Goal: Information Seeking & Learning: Understand process/instructions

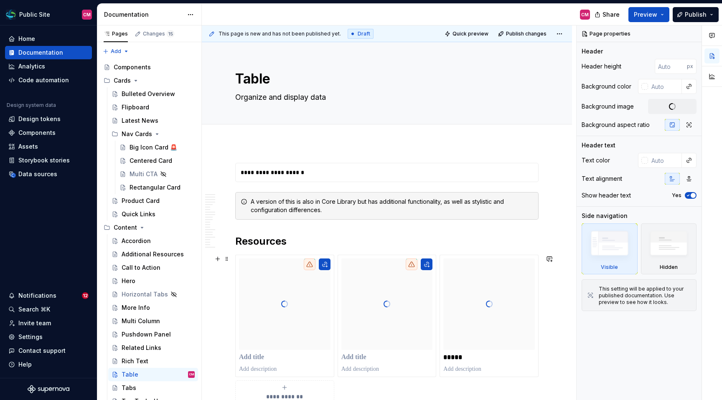
type textarea "*"
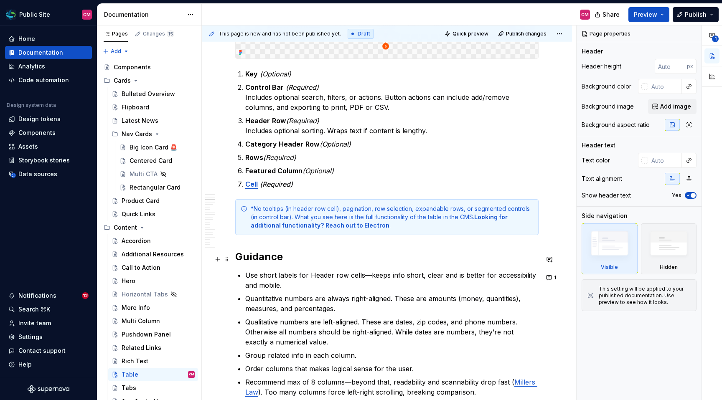
scroll to position [573, 0]
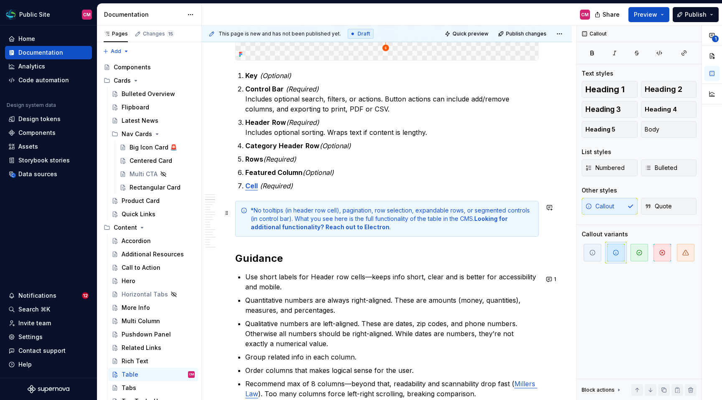
click at [297, 216] on div "*No tooltips (in header row cell), pagination, row selection, expandable rows, …" at bounding box center [392, 218] width 283 height 25
click at [251, 212] on div "*No tooltips (in header row cell), pagination, row selection, expandable rows, …" at bounding box center [392, 218] width 283 height 25
click at [354, 211] on div "This table does not support: tooltips (in header row cell), pagination, row sel…" at bounding box center [392, 218] width 283 height 25
click at [386, 214] on div "This table does not support: tooltips in header row cell), pagination, row sele…" at bounding box center [392, 218] width 283 height 25
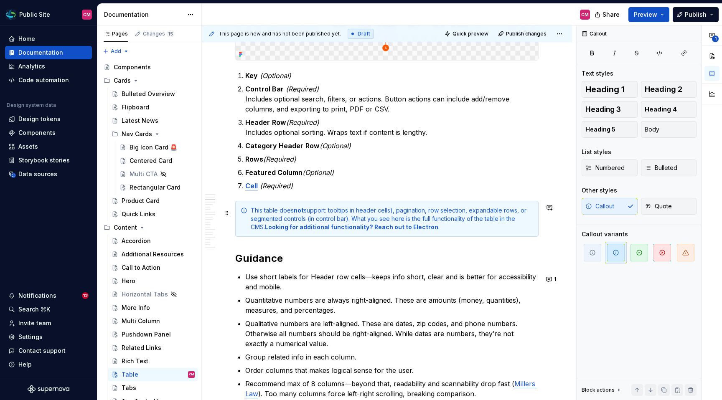
click at [314, 221] on div "This table does not support: tooltips in header cells), pagination, row selecti…" at bounding box center [392, 218] width 283 height 25
drag, startPoint x: 346, startPoint y: 221, endPoint x: 526, endPoint y: 220, distance: 179.7
click at [526, 220] on div "This table does not support: tooltips in header cells), pagination, row selecti…" at bounding box center [392, 218] width 283 height 25
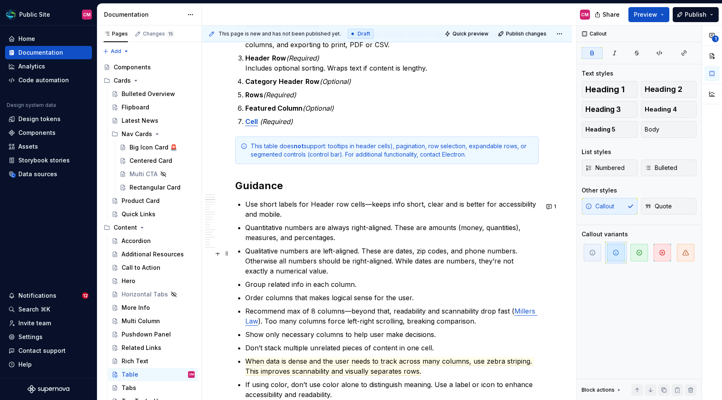
scroll to position [638, 0]
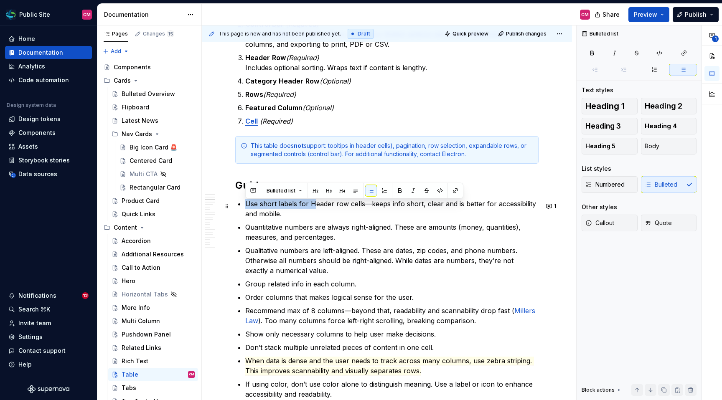
drag, startPoint x: 313, startPoint y: 205, endPoint x: 247, endPoint y: 203, distance: 65.2
click at [247, 203] on p "Use short labels for Header row cells—keeps info short, clear and is better for…" at bounding box center [391, 209] width 293 height 20
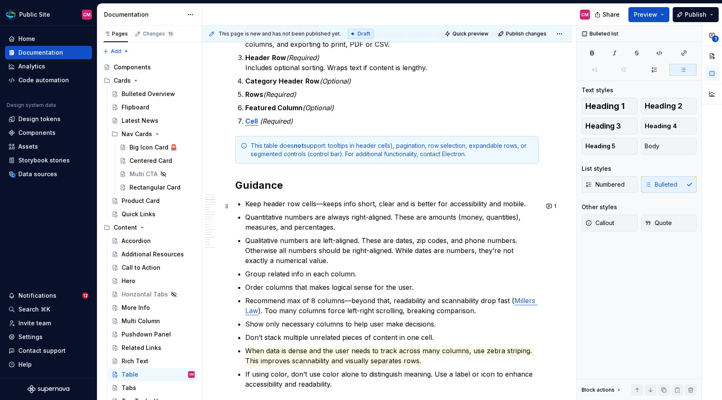
click at [295, 209] on p "Keep header row cells—keeps info short, clear and is better for accessibility a…" at bounding box center [391, 204] width 293 height 10
click at [309, 205] on p "Keep header cells—keeps info short, clear and is better for accessibility and m…" at bounding box center [391, 204] width 293 height 10
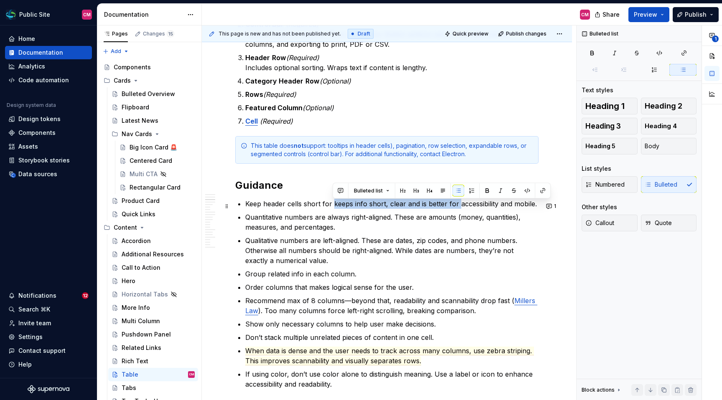
drag, startPoint x: 333, startPoint y: 208, endPoint x: 456, endPoint y: 206, distance: 123.7
click at [456, 206] on p "Keep header cells short for keeps info short, clear and is better for accessibi…" at bounding box center [391, 204] width 293 height 10
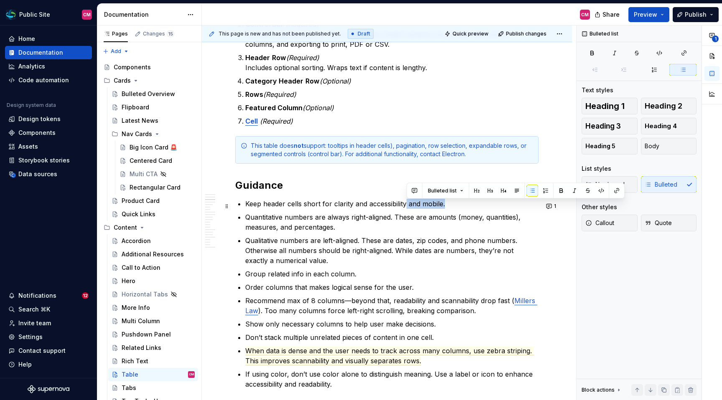
drag, startPoint x: 447, startPoint y: 207, endPoint x: 405, endPoint y: 206, distance: 41.8
click at [405, 206] on p "Keep header cells short for clarity and accessibility and mobile." at bounding box center [391, 204] width 293 height 10
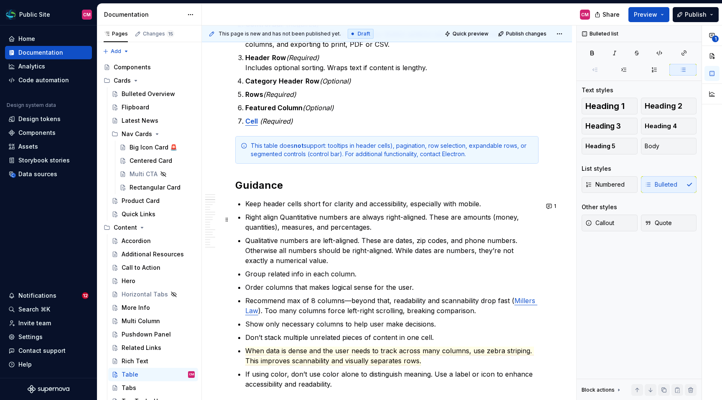
click at [262, 220] on p "Right align Quantitative numbers are always right-aligned. These are amounts (m…" at bounding box center [391, 222] width 293 height 20
click at [288, 217] on p "Right-align Quantitative numbers are always right-aligned. These are amounts (m…" at bounding box center [391, 222] width 293 height 20
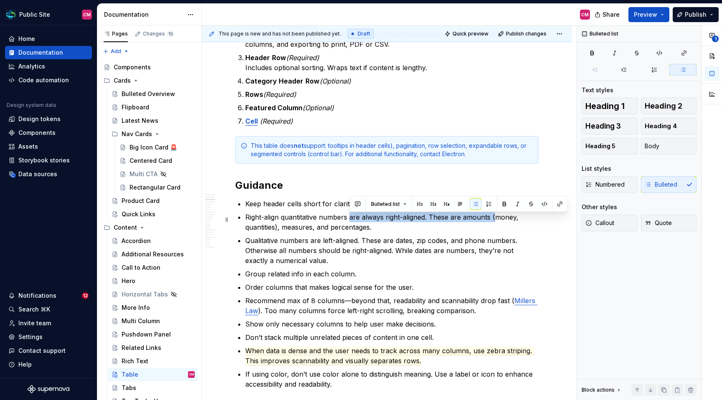
drag, startPoint x: 351, startPoint y: 219, endPoint x: 494, endPoint y: 219, distance: 143.4
click at [494, 219] on p "Right-align quantitative numbers are always right-aligned. These are amounts (m…" at bounding box center [391, 222] width 293 height 20
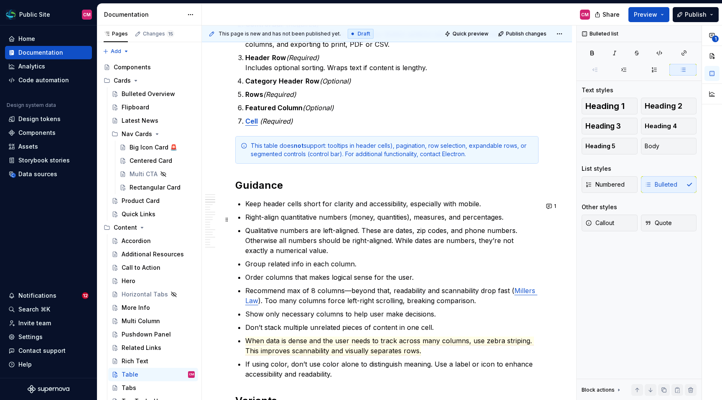
click at [411, 220] on p "Right-align quantitative numbers (money, quantities), measures, and percentages." at bounding box center [391, 217] width 293 height 10
click at [456, 219] on p "Right-align quantitative numbers (money, quantities, measures, and percentages." at bounding box center [391, 217] width 293 height 10
click at [497, 221] on p "Right-align quantitative numbers (money, quantities, measures, percentages." at bounding box center [391, 217] width 293 height 10
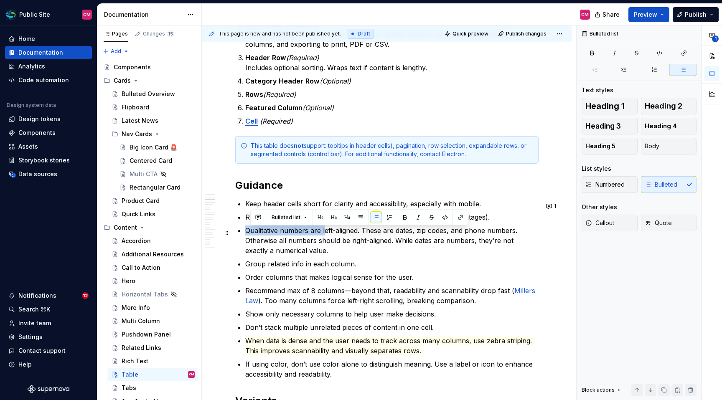
drag, startPoint x: 324, startPoint y: 231, endPoint x: 246, endPoint y: 230, distance: 77.8
click at [246, 230] on p "Qualitative numbers are left-aligned. These are dates, zip codes, and phone num…" at bounding box center [391, 241] width 293 height 30
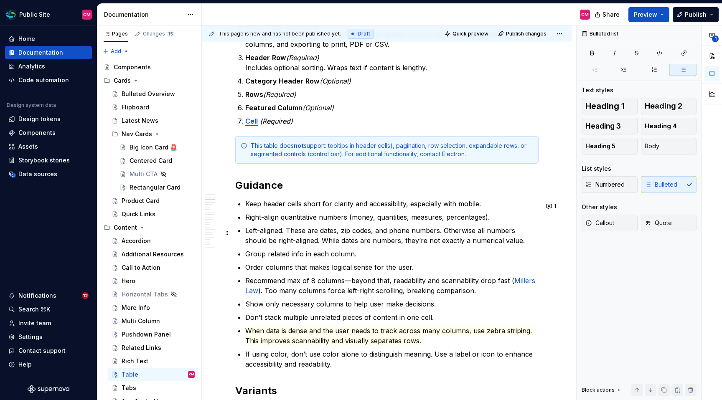
click at [282, 232] on p "Left-aligned. These are dates, zip codes, and phone numbers. Otherwise all numb…" at bounding box center [391, 236] width 293 height 20
click at [392, 231] on p "Left-align qualitative data (dates, zip codes, and phone numbers. Otherwise all…" at bounding box center [391, 236] width 293 height 20
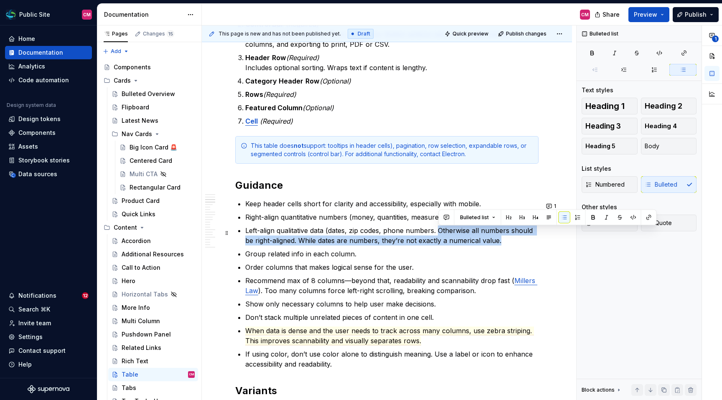
drag, startPoint x: 438, startPoint y: 232, endPoint x: 512, endPoint y: 240, distance: 74.1
click at [512, 240] on p "Left-align qualitative data (dates, zip codes, phone numbers. Otherwise all num…" at bounding box center [391, 236] width 293 height 20
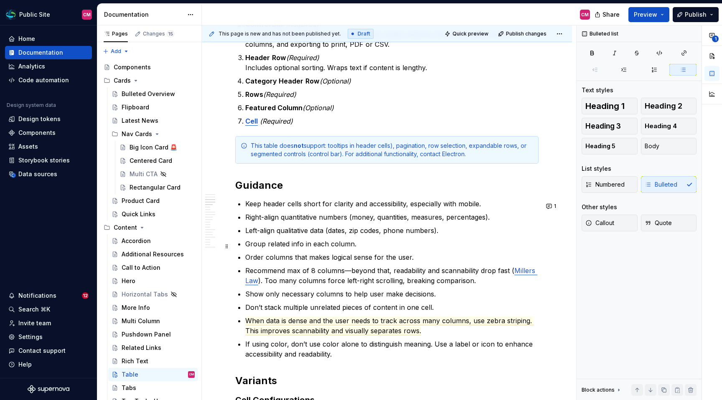
click at [297, 247] on p "Group related info in each column." at bounding box center [391, 244] width 293 height 10
click at [322, 248] on p "Group related info in each column." at bounding box center [391, 244] width 293 height 10
click at [341, 248] on p "Group related info in column." at bounding box center [391, 244] width 293 height 10
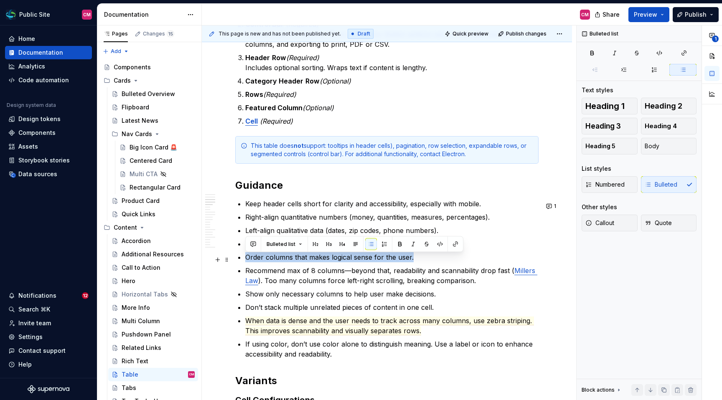
drag, startPoint x: 244, startPoint y: 258, endPoint x: 427, endPoint y: 256, distance: 182.7
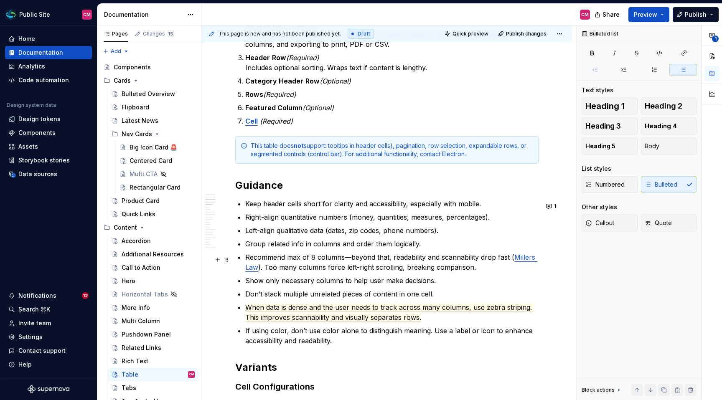
click at [246, 260] on p "Recommend max of 8 columns—beyond that, readability and scannability drop fast …" at bounding box center [391, 262] width 293 height 20
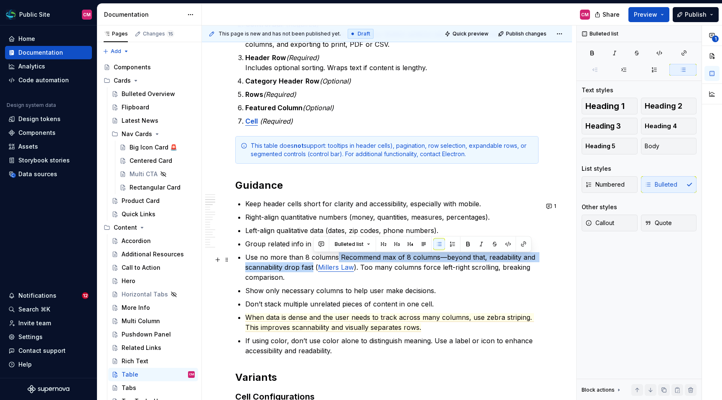
drag, startPoint x: 313, startPoint y: 268, endPoint x: 336, endPoint y: 258, distance: 24.1
click at [336, 258] on p "Use no more than 8 columns Recommend max of 8 columns—beyond that, readability …" at bounding box center [391, 267] width 293 height 30
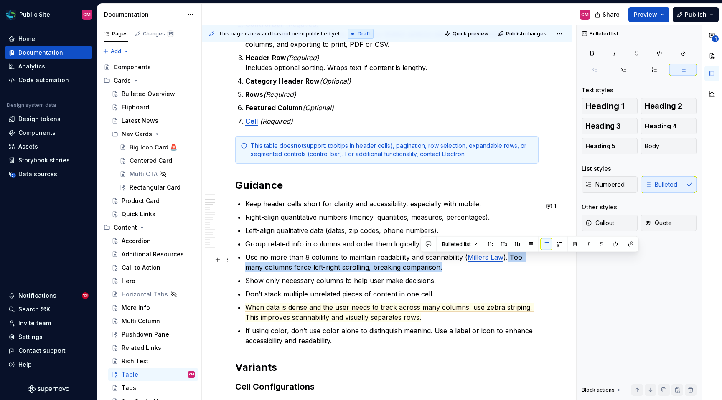
drag, startPoint x: 437, startPoint y: 267, endPoint x: 506, endPoint y: 258, distance: 69.1
click at [506, 258] on p "Use no more than 8 columns to maintain readability and scannability ( Millers L…" at bounding box center [391, 262] width 293 height 20
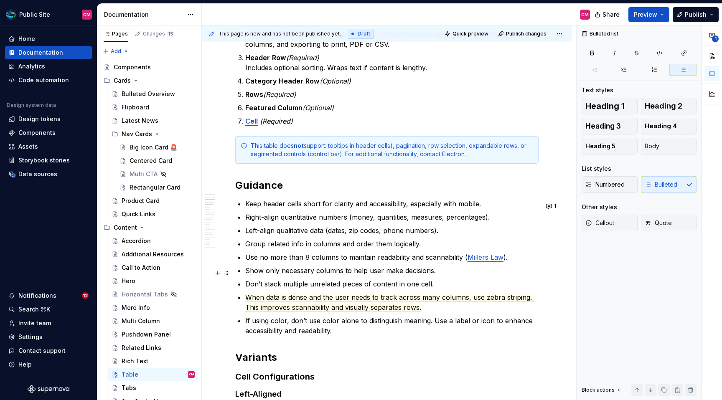
click at [288, 275] on p "Show only necessary columns to help user make decisions." at bounding box center [391, 271] width 293 height 10
click at [309, 270] on p "Show only columns to help user make decisions." at bounding box center [391, 271] width 293 height 10
drag, startPoint x: 436, startPoint y: 270, endPoint x: 355, endPoint y: 268, distance: 80.7
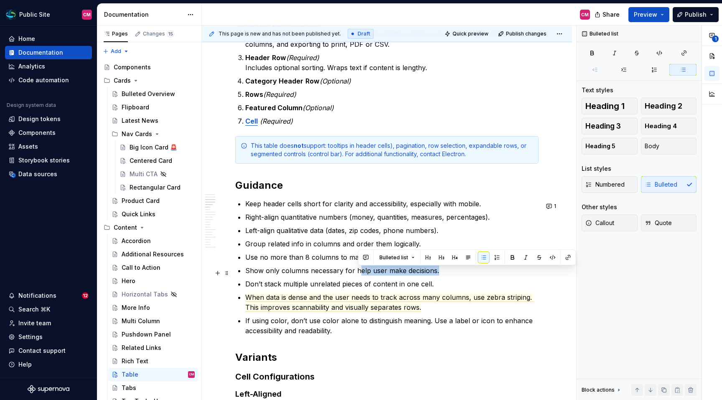
click at [355, 268] on p "Show only columns necessary for help user make decisions." at bounding box center [391, 271] width 293 height 10
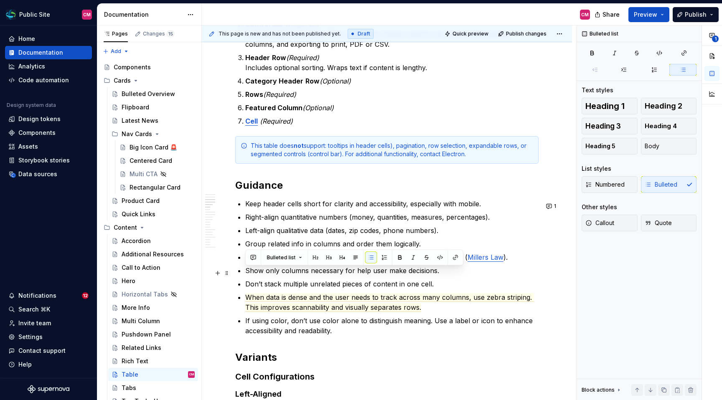
click at [355, 268] on p "Show only columns necessary for help user make decisions." at bounding box center [391, 271] width 293 height 10
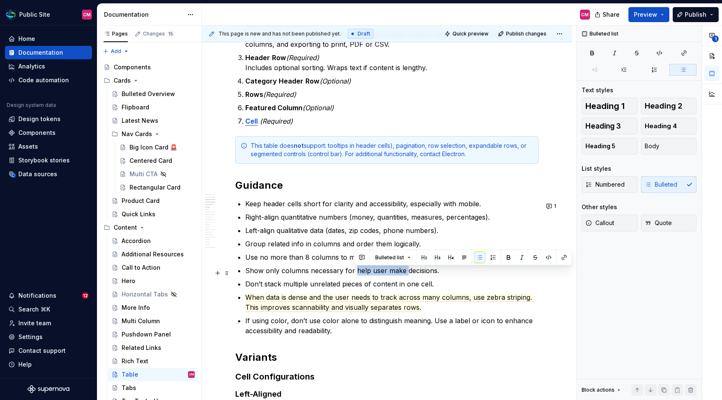
drag, startPoint x: 354, startPoint y: 272, endPoint x: 404, endPoint y: 273, distance: 49.3
click at [404, 273] on p "Show only columns necessary for help user make decisions." at bounding box center [391, 271] width 293 height 10
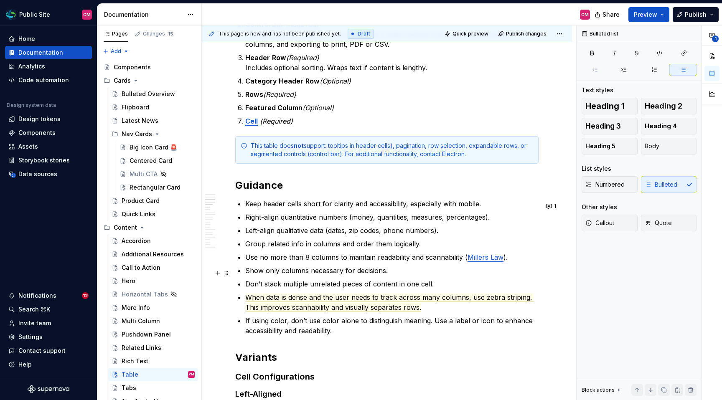
click at [384, 273] on p "Show only columns necessary for decisions." at bounding box center [391, 271] width 293 height 10
click at [252, 285] on p "Don’t stack multiple unrelated pieces of content in one cell." at bounding box center [391, 284] width 293 height 10
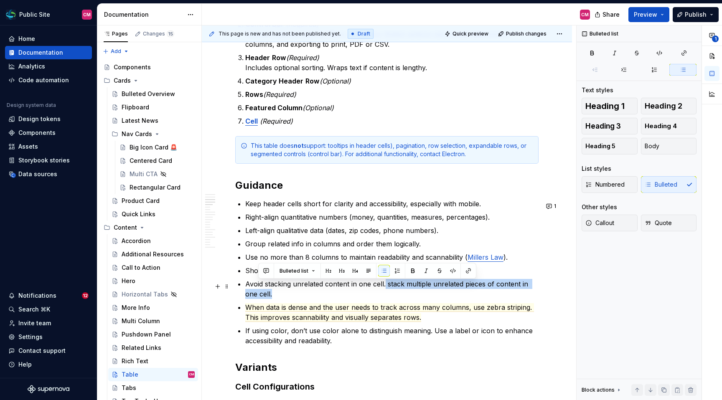
drag, startPoint x: 278, startPoint y: 297, endPoint x: 384, endPoint y: 286, distance: 106.7
click at [384, 286] on p "Avoid stacking unrelated content in one cell. stack multiple unrelated pieces o…" at bounding box center [391, 289] width 293 height 20
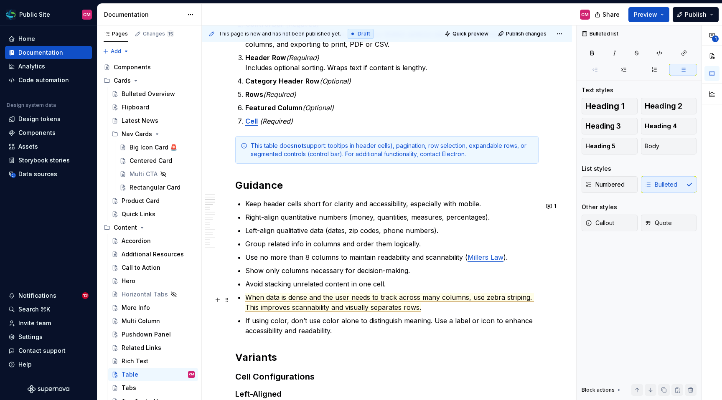
click at [433, 306] on p "When data is dense and the user needs to track across many columns, use zebra s…" at bounding box center [391, 303] width 293 height 20
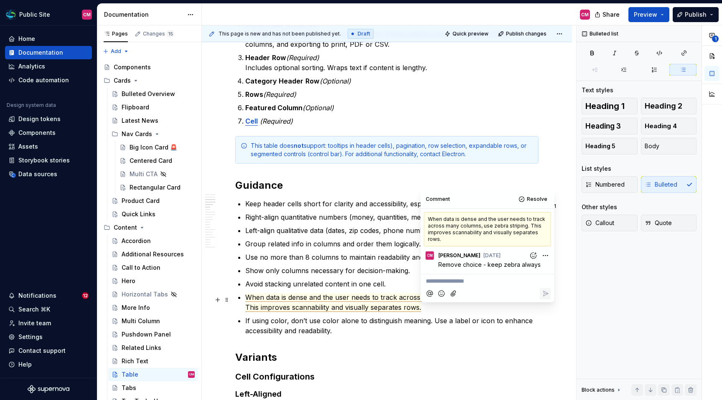
click at [433, 306] on p "When data is dense and the user needs to track across many columns, use zebra s…" at bounding box center [391, 303] width 293 height 20
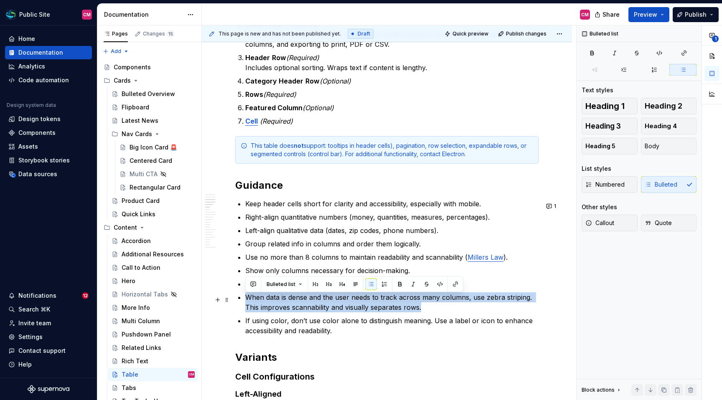
click at [433, 306] on p "When data is dense and the user needs to track across many columns, use zebra s…" at bounding box center [391, 303] width 293 height 20
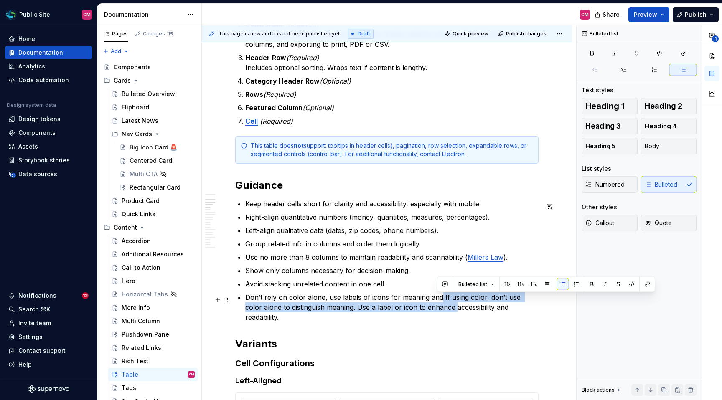
drag, startPoint x: 437, startPoint y: 311, endPoint x: 439, endPoint y: 303, distance: 8.2
click at [439, 303] on p "Don’t rely on color alone, use labels of icons for meaning and If using color, …" at bounding box center [391, 308] width 293 height 30
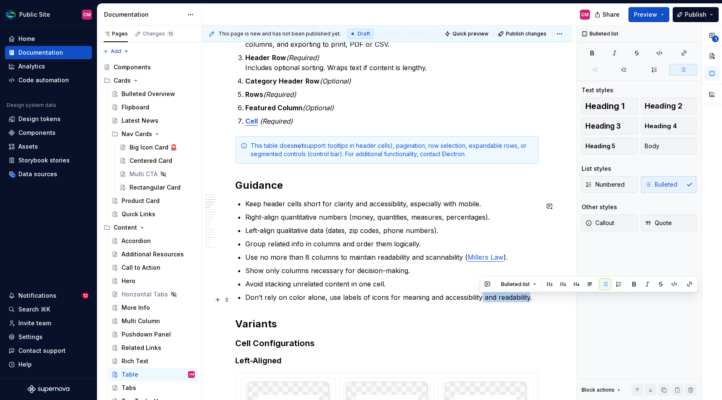
drag, startPoint x: 528, startPoint y: 300, endPoint x: 478, endPoint y: 298, distance: 49.4
click at [478, 298] on p "Don’t rely on color alone, use labels of icons for meaning and accessibility an…" at bounding box center [391, 298] width 293 height 10
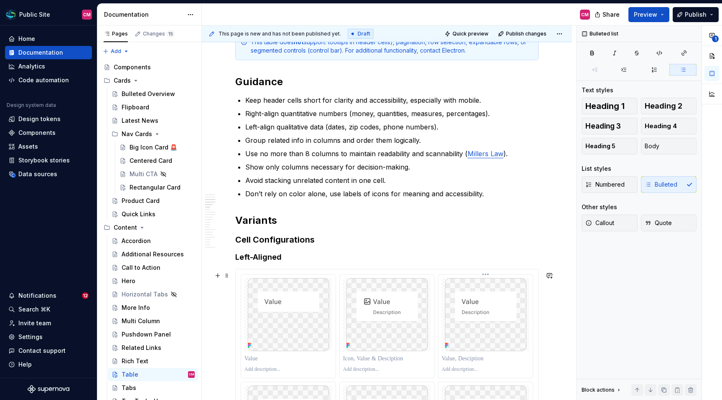
scroll to position [748, 0]
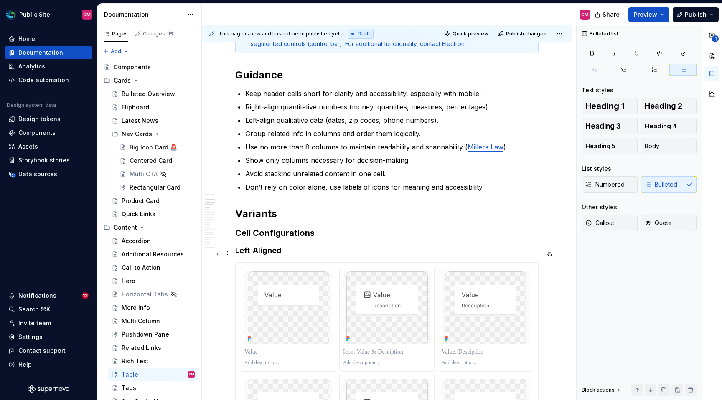
click at [280, 250] on h4 "Left-Aligned" at bounding box center [386, 251] width 303 height 10
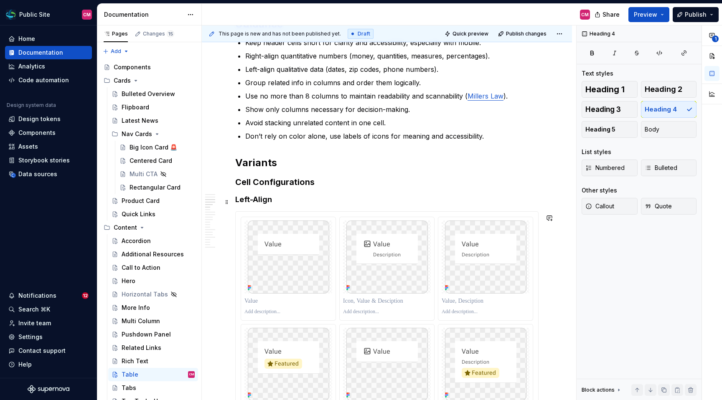
scroll to position [780, 0]
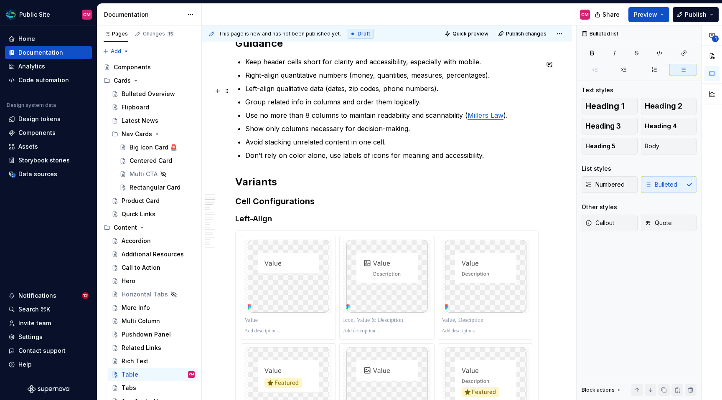
click at [291, 91] on p "Left-align qualitative data (dates, zip codes, phone numbers)." at bounding box center [391, 89] width 293 height 10
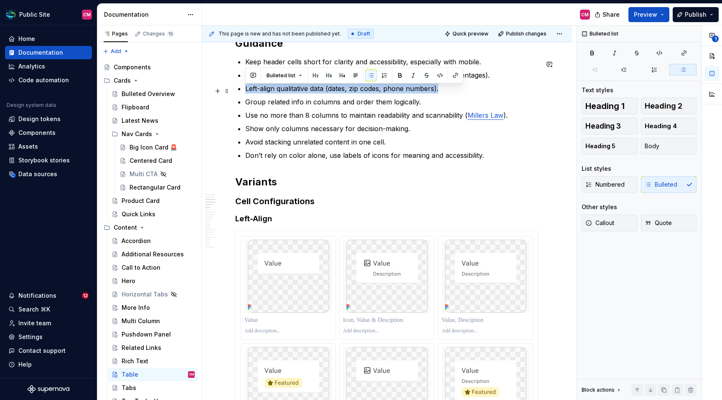
click at [291, 91] on p "Left-align qualitative data (dates, zip codes, phone numbers)." at bounding box center [391, 89] width 293 height 10
copy p "Left-align qualitative data (dates, zip codes, phone numbers)."
click at [252, 221] on h4 "Left-Align" at bounding box center [386, 219] width 303 height 10
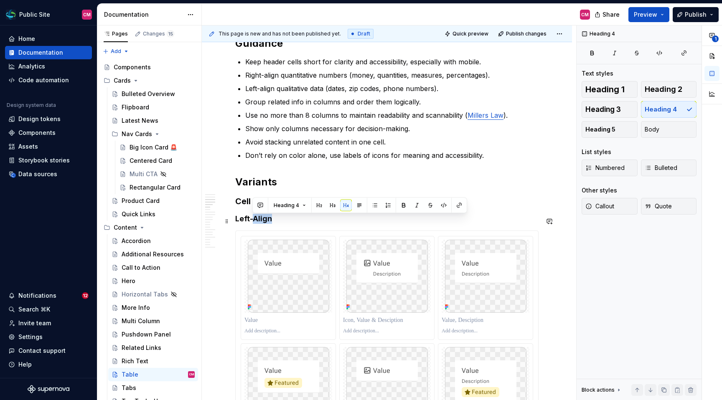
click at [252, 221] on h4 "Left-Align" at bounding box center [386, 219] width 303 height 10
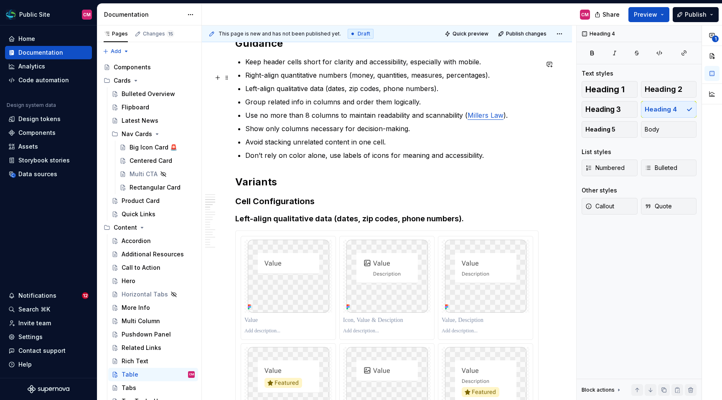
click at [276, 80] on p "Right-align quantitative numbers (money, quantities, measures, percentages)." at bounding box center [391, 75] width 293 height 10
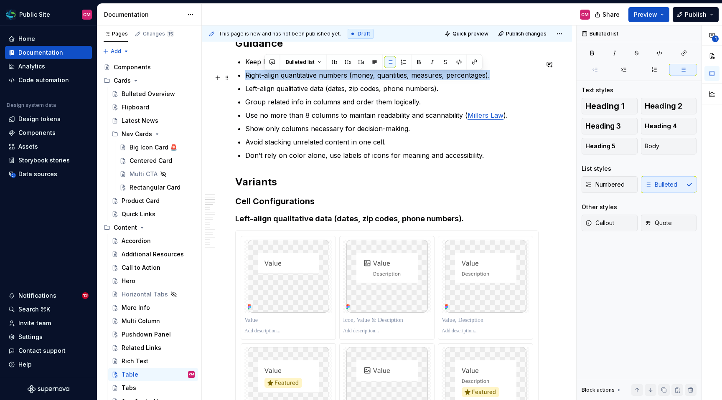
click at [276, 80] on p "Right-align quantitative numbers (money, quantities, measures, percentages)." at bounding box center [391, 75] width 293 height 10
copy p "Right-align quantitative numbers (money, quantities, measures, percentages)."
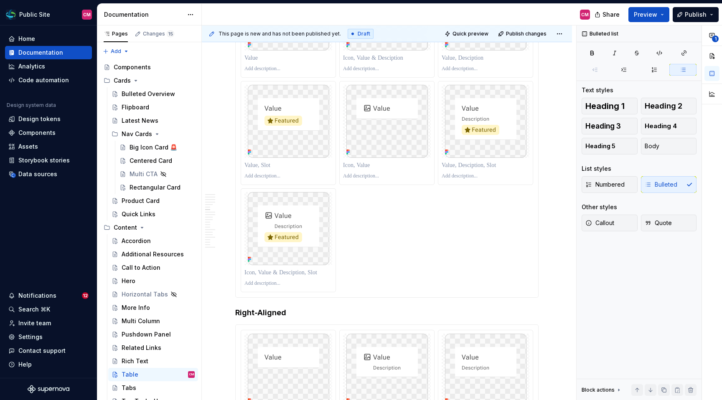
scroll to position [1054, 0]
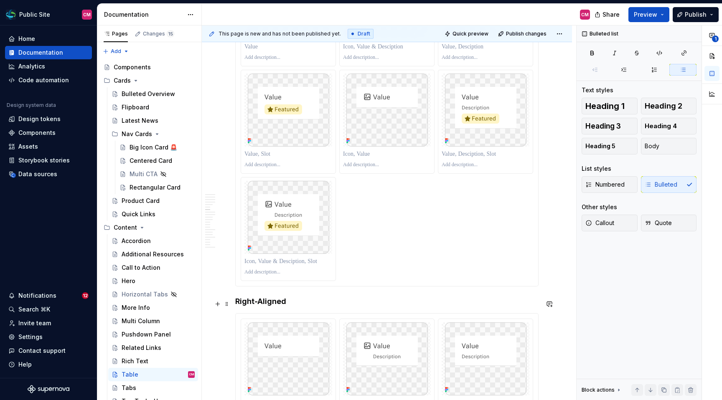
click at [270, 307] on h4 "Right-Aligned" at bounding box center [386, 302] width 303 height 10
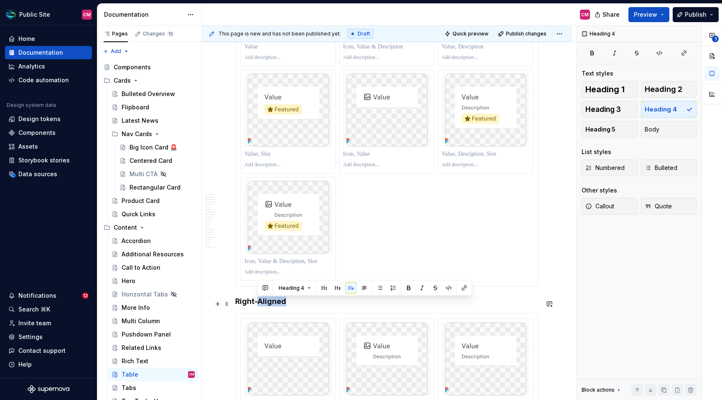
click at [270, 307] on h4 "Right-Aligned" at bounding box center [386, 302] width 303 height 10
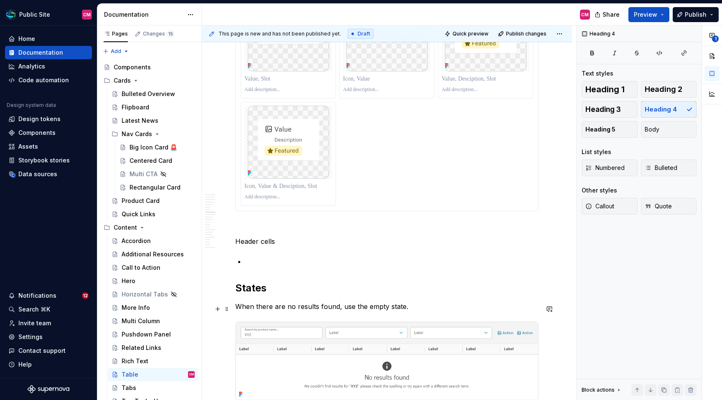
scroll to position [1487, 0]
click at [260, 258] on p at bounding box center [391, 260] width 293 height 10
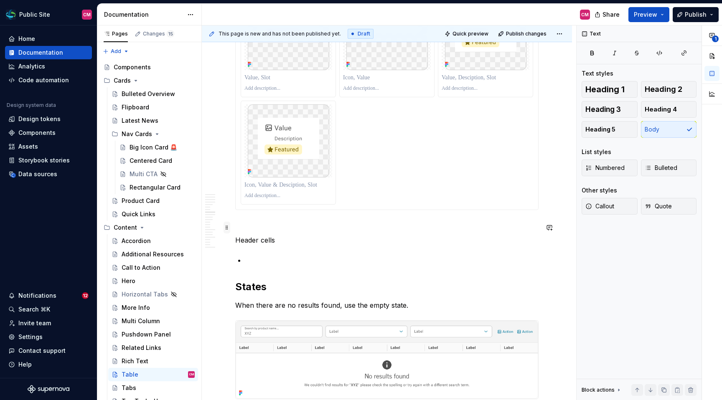
click at [227, 229] on span at bounding box center [227, 228] width 7 height 12
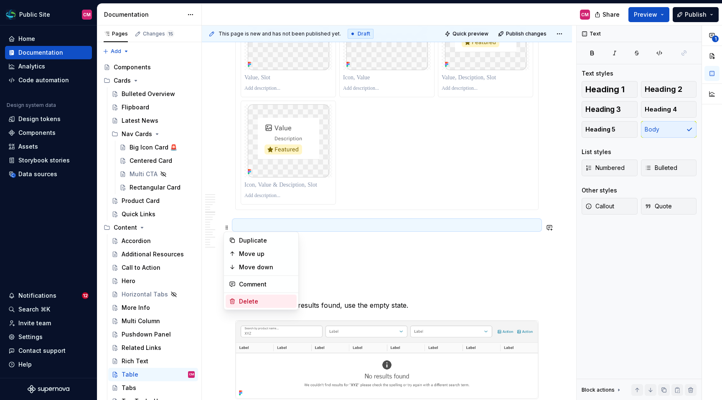
click at [248, 297] on div "Delete" at bounding box center [261, 301] width 71 height 13
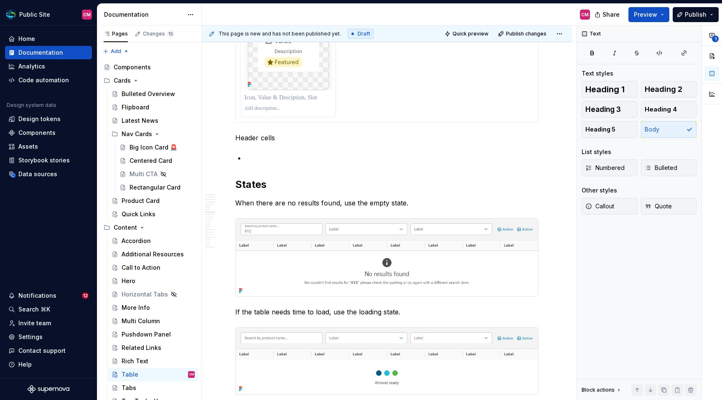
scroll to position [1584, 0]
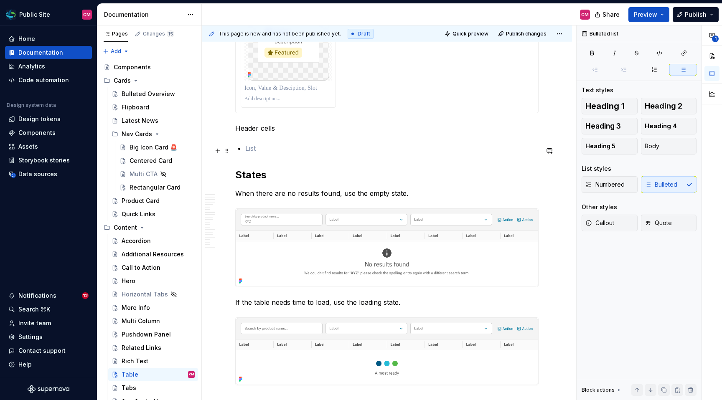
click at [349, 153] on p at bounding box center [391, 148] width 293 height 10
click at [562, 33] on html "Public Site CM Home Documentation Analytics Code automation Design system data …" at bounding box center [361, 200] width 722 height 400
click at [658, 16] on html "Public Site CM Home Documentation Analytics Code automation Design system data …" at bounding box center [361, 200] width 722 height 400
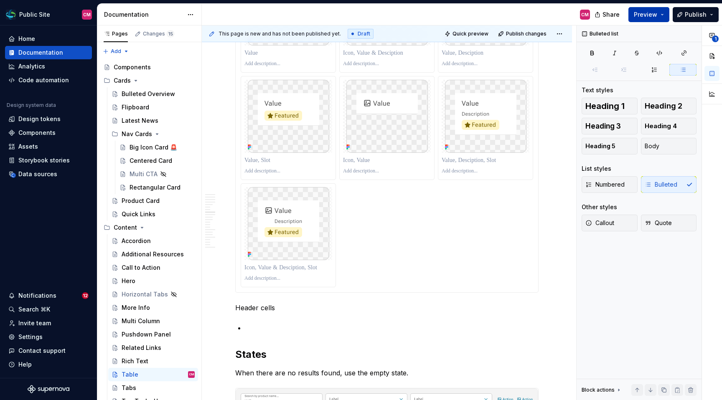
click at [662, 15] on button "Preview" at bounding box center [649, 14] width 41 height 15
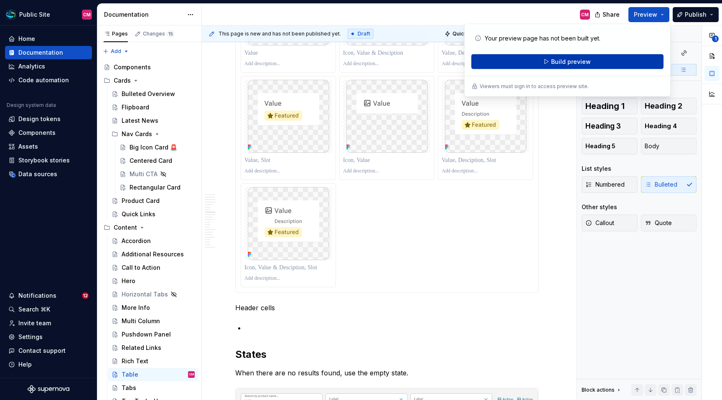
click at [614, 59] on button "Build preview" at bounding box center [567, 61] width 192 height 15
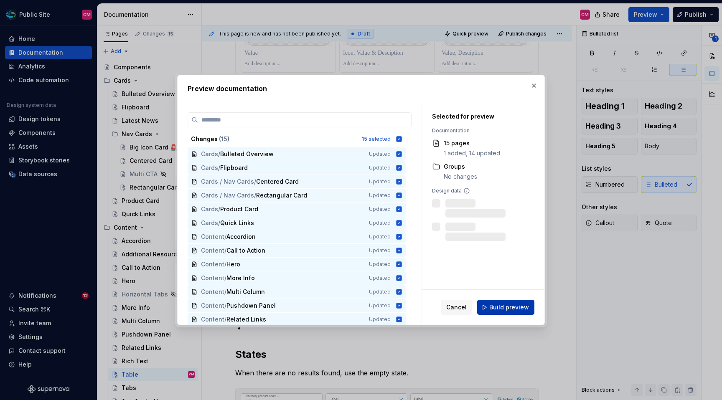
click at [501, 306] on span "Build preview" at bounding box center [509, 307] width 40 height 8
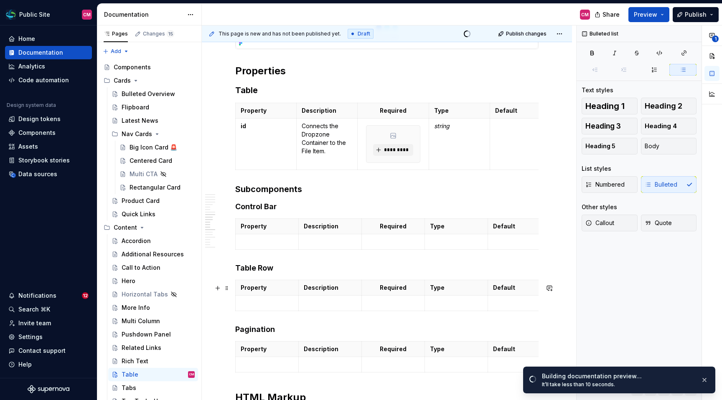
scroll to position [1925, 0]
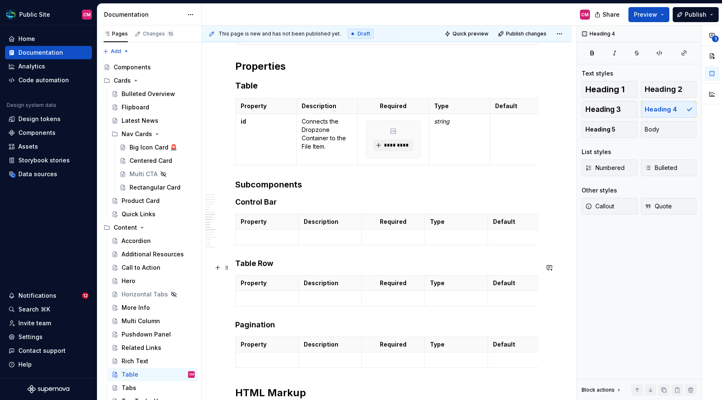
click at [244, 265] on h4 "Table Row" at bounding box center [386, 264] width 303 height 10
click at [227, 266] on span at bounding box center [227, 268] width 7 height 12
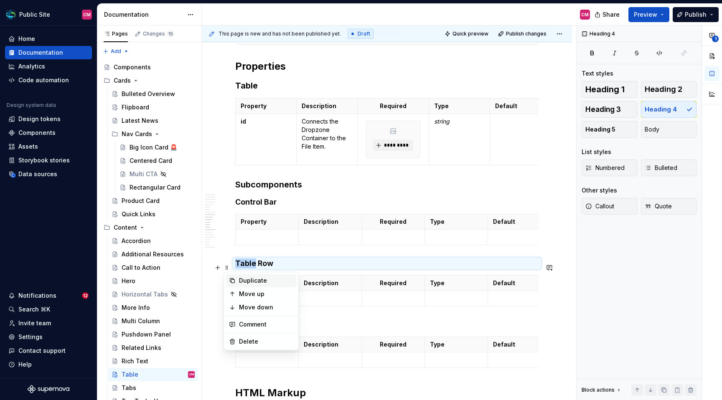
click at [241, 283] on div "Duplicate" at bounding box center [266, 281] width 54 height 8
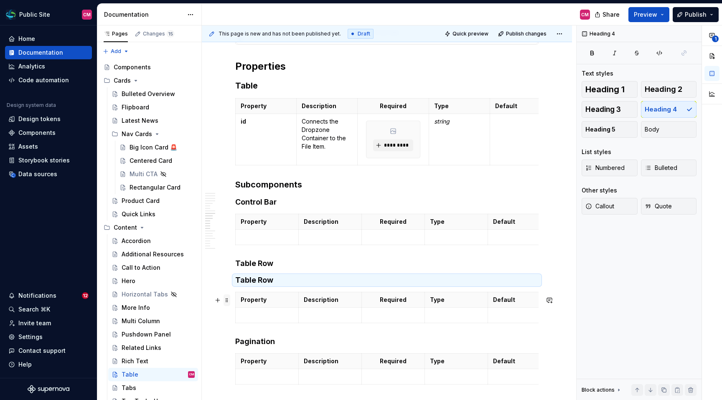
click at [228, 301] on span at bounding box center [227, 301] width 7 height 12
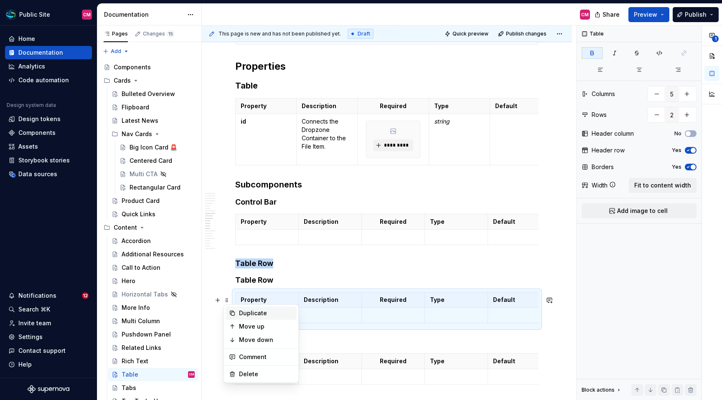
click at [250, 316] on div "Duplicate" at bounding box center [266, 313] width 54 height 8
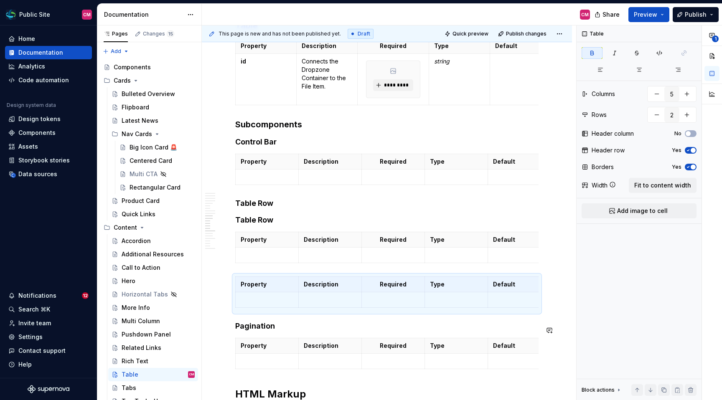
scroll to position [1996, 0]
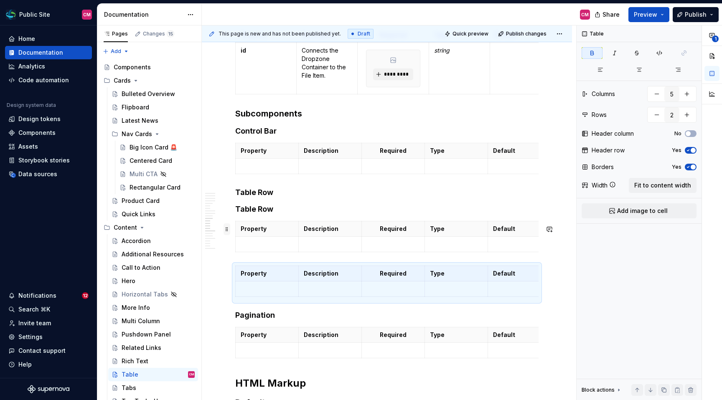
click at [229, 230] on span at bounding box center [227, 230] width 7 height 12
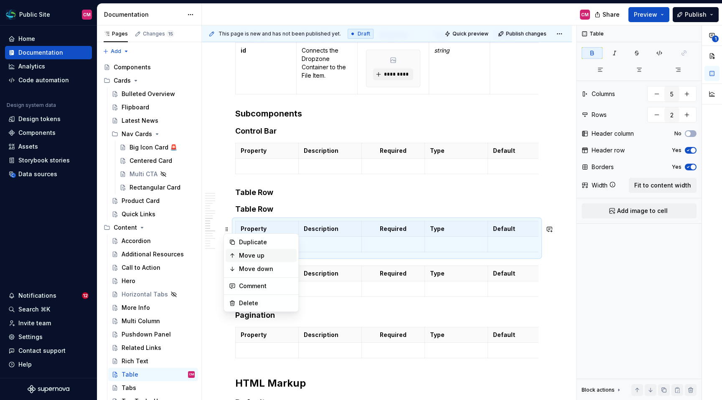
click at [238, 255] on div "Move up" at bounding box center [261, 255] width 71 height 13
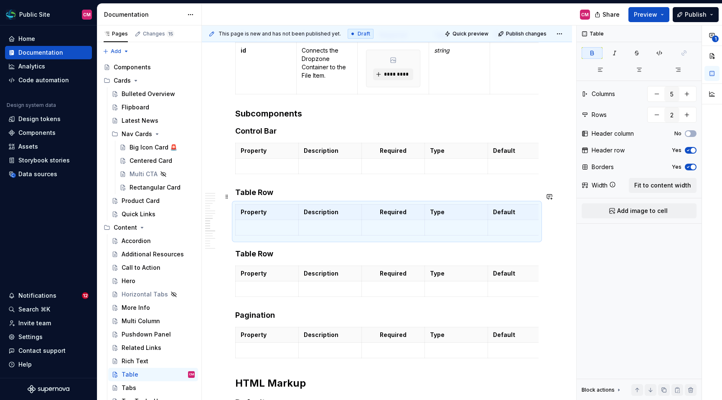
click at [245, 196] on h4 "Table Row" at bounding box center [386, 193] width 303 height 10
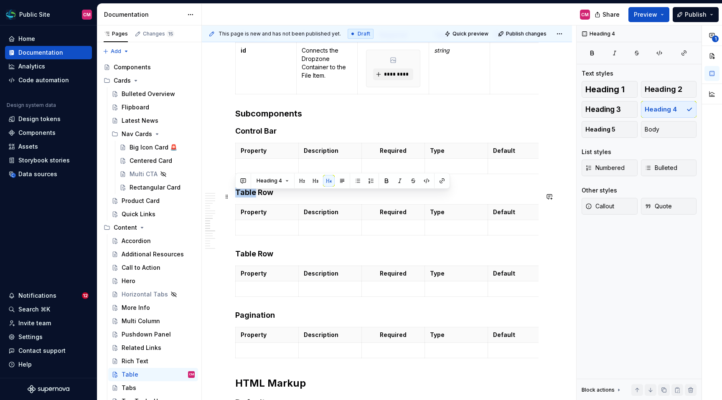
click at [245, 196] on h4 "Table Row" at bounding box center [386, 193] width 303 height 10
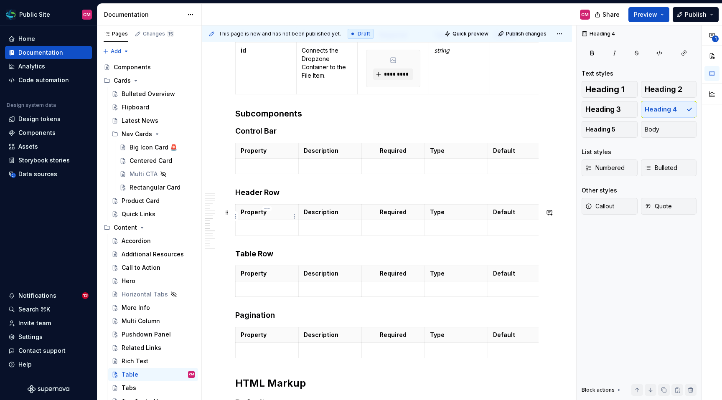
click at [275, 232] on p at bounding box center [267, 228] width 53 height 8
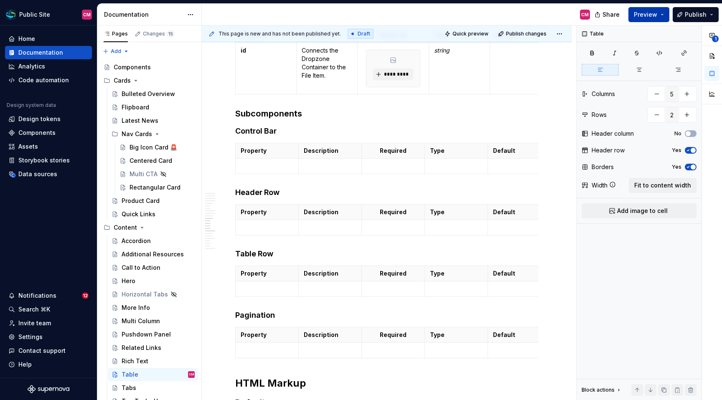
click at [665, 20] on button "Preview" at bounding box center [649, 14] width 41 height 15
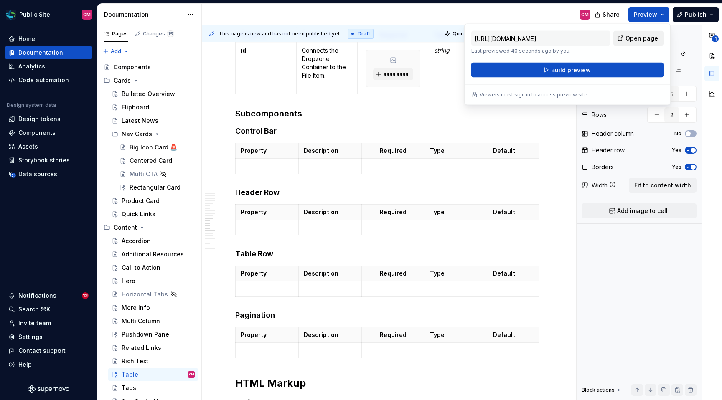
click at [642, 39] on span "Open page" at bounding box center [642, 38] width 33 height 8
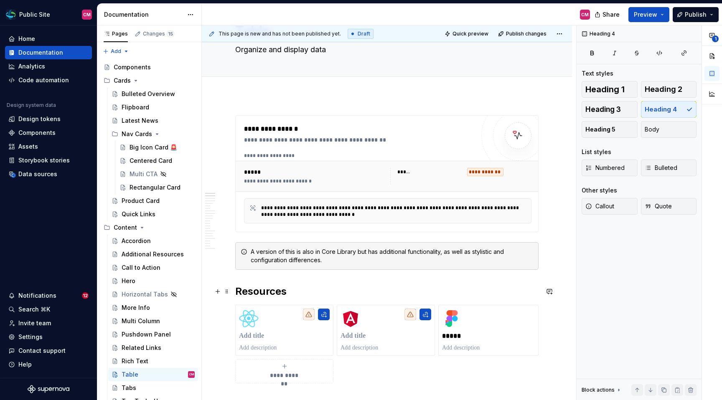
scroll to position [0, 0]
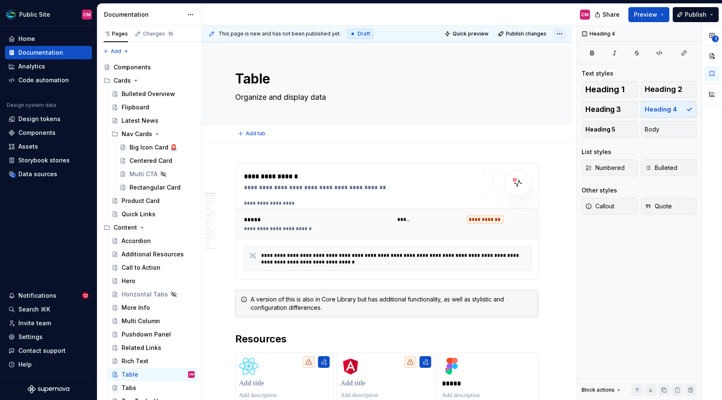
click at [561, 34] on html "Public Site CM Home Documentation Analytics Code automation Design system data …" at bounding box center [361, 200] width 722 height 400
type textarea "*"
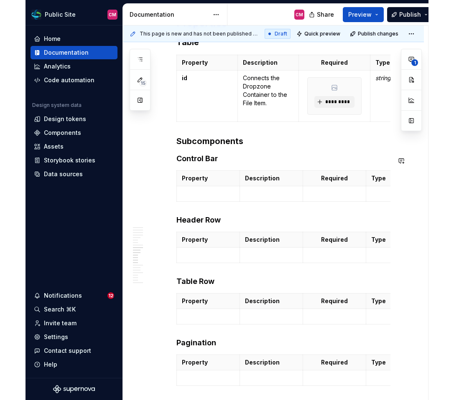
scroll to position [1827, 0]
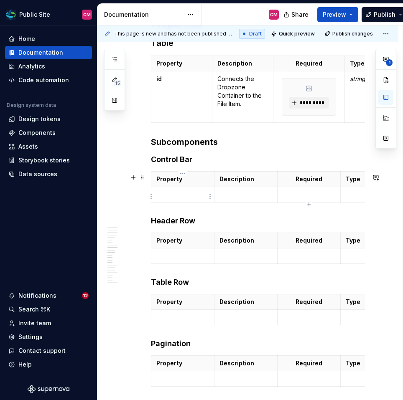
click at [171, 195] on p at bounding box center [182, 195] width 53 height 8
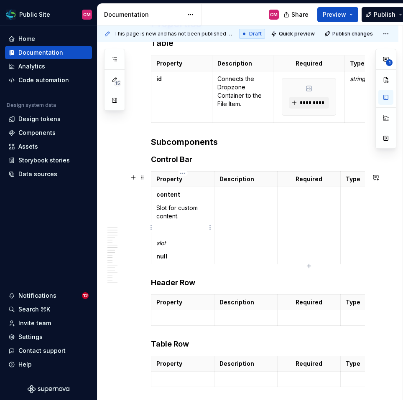
click at [169, 196] on strong "content" at bounding box center [168, 194] width 24 height 7
drag, startPoint x: 183, startPoint y: 218, endPoint x: 158, endPoint y: 209, distance: 27.1
click at [158, 209] on p "Slot for custom content." at bounding box center [182, 212] width 53 height 17
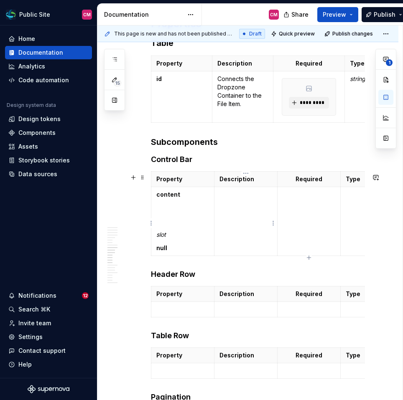
click at [236, 206] on td at bounding box center [245, 221] width 63 height 69
drag, startPoint x: 168, startPoint y: 237, endPoint x: 156, endPoint y: 236, distance: 11.7
click at [156, 236] on p "slot" at bounding box center [182, 235] width 53 height 8
click at [288, 211] on td at bounding box center [309, 221] width 63 height 69
drag, startPoint x: 176, startPoint y: 252, endPoint x: 157, endPoint y: 252, distance: 19.2
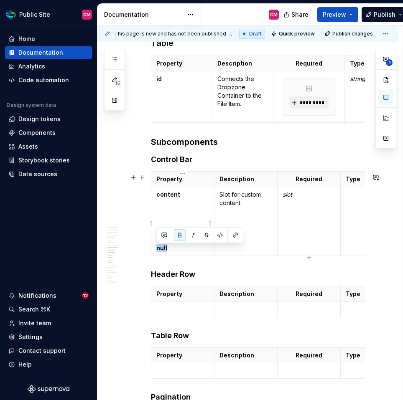
click at [157, 252] on p "null" at bounding box center [182, 248] width 53 height 8
click at [357, 199] on p at bounding box center [372, 195] width 53 height 8
click at [353, 196] on strong "null" at bounding box center [351, 194] width 11 height 7
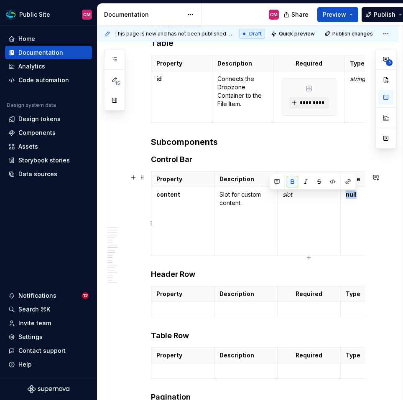
click at [353, 196] on strong "null" at bounding box center [351, 194] width 11 height 7
click at [336, 183] on button "button" at bounding box center [333, 182] width 12 height 12
click at [305, 214] on td "slot" at bounding box center [309, 221] width 63 height 69
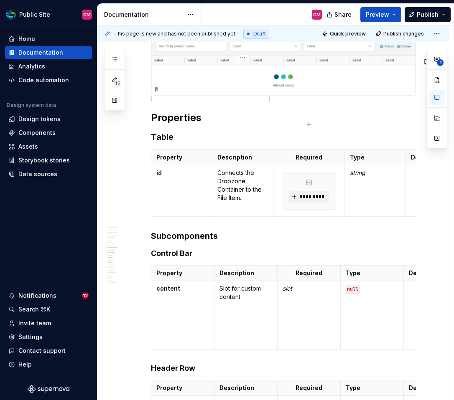
scroll to position [1931, 0]
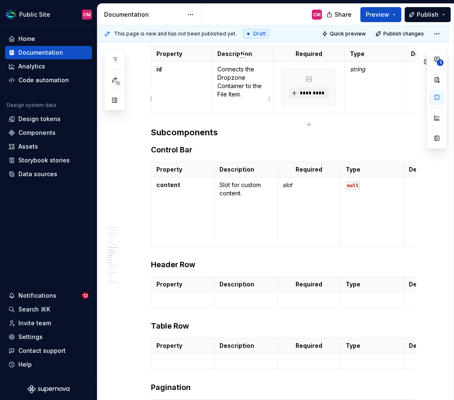
type textarea "*"
click at [196, 218] on td "content" at bounding box center [182, 211] width 63 height 69
click at [194, 203] on p at bounding box center [182, 198] width 53 height 8
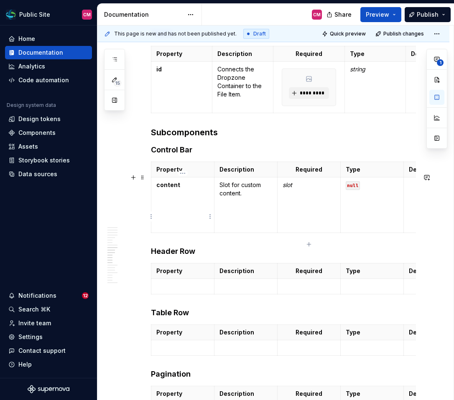
click at [183, 229] on p at bounding box center [182, 225] width 53 height 8
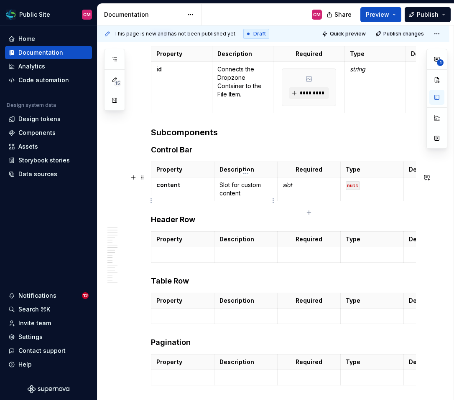
click at [241, 197] on p "Slot for custom content." at bounding box center [245, 189] width 53 height 17
click at [240, 197] on p "Slot for custom content." at bounding box center [245, 189] width 53 height 17
drag, startPoint x: 250, startPoint y: 203, endPoint x: 242, endPoint y: 196, distance: 10.3
click at [242, 196] on p "Slot for custom content." at bounding box center [245, 189] width 53 height 17
click at [203, 201] on td "content" at bounding box center [182, 189] width 63 height 24
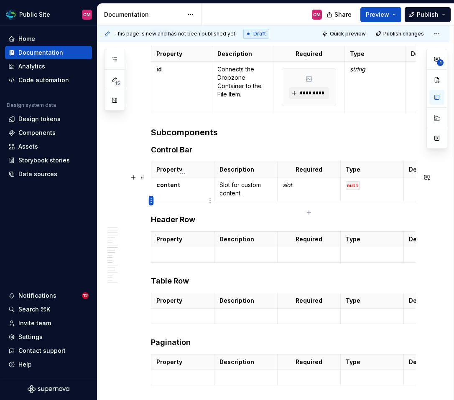
click at [150, 201] on html "Public Site CM Home Documentation Analytics Code automation Design system data …" at bounding box center [227, 200] width 454 height 400
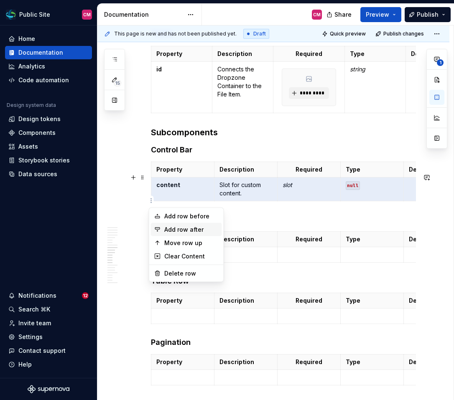
click at [173, 227] on div "Add row after" at bounding box center [191, 230] width 54 height 8
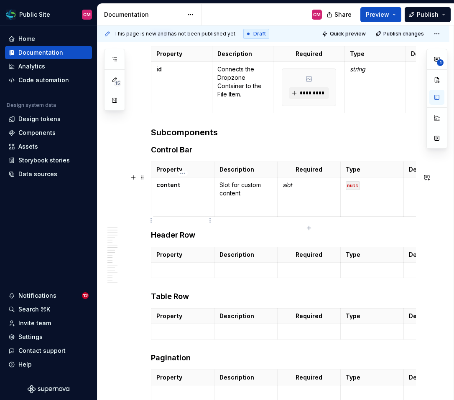
click at [174, 213] on p at bounding box center [182, 209] width 53 height 8
click at [233, 213] on p at bounding box center [245, 209] width 53 height 8
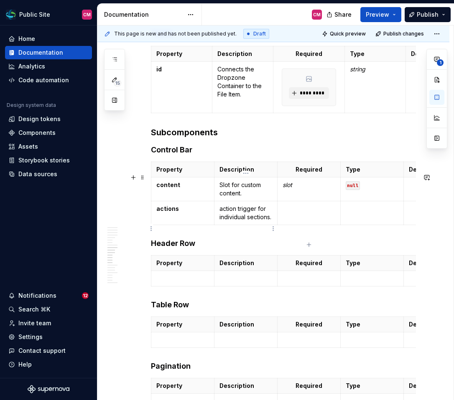
click at [221, 220] on p "action trigger for individual sections." at bounding box center [245, 213] width 53 height 17
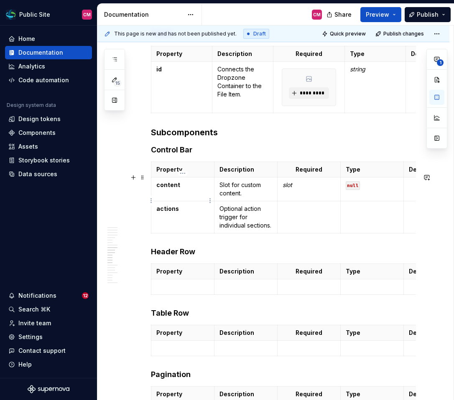
click at [168, 189] on strong "content" at bounding box center [168, 184] width 24 height 7
click at [243, 198] on p "Slot for custom content." at bounding box center [245, 189] width 53 height 17
drag, startPoint x: 242, startPoint y: 203, endPoint x: 243, endPoint y: 196, distance: 6.8
click at [243, 196] on p "Slot for custom content." at bounding box center [245, 189] width 53 height 17
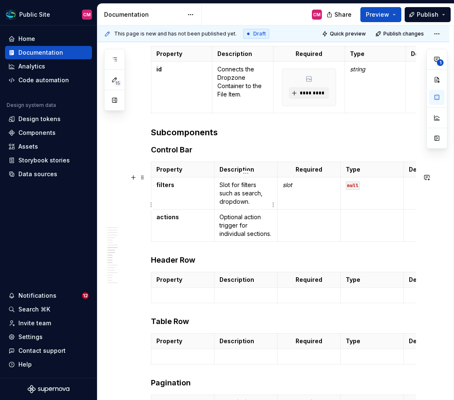
click at [262, 206] on p "Slot for filters such as search, dropdown." at bounding box center [245, 193] width 53 height 25
click at [259, 206] on p "Slot for filters such as search, dropdown." at bounding box center [245, 193] width 53 height 25
click at [264, 206] on p "Slot for filters such as search, dropdowna." at bounding box center [245, 193] width 53 height 25
click at [248, 206] on p "Slot for filters such as search or dropdowna." at bounding box center [245, 193] width 53 height 25
click at [245, 236] on p "Optional action trigger for individual sections." at bounding box center [245, 225] width 53 height 25
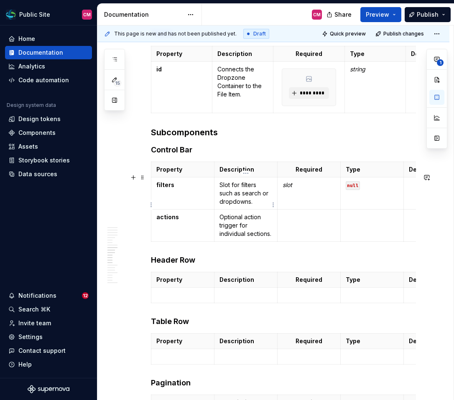
click at [222, 206] on p "Slot for filters such as search or dropdowns." at bounding box center [245, 193] width 53 height 25
click at [250, 206] on p "Slot for filters such as search or Dropdowns." at bounding box center [245, 193] width 53 height 25
click at [245, 205] on p "Slot for filters such as search or Dropdown." at bounding box center [245, 193] width 53 height 25
click at [234, 238] on p "Optional action trigger for individual sections." at bounding box center [245, 225] width 53 height 25
click at [254, 238] on p "Optional action trigger for individual sections." at bounding box center [245, 225] width 53 height 25
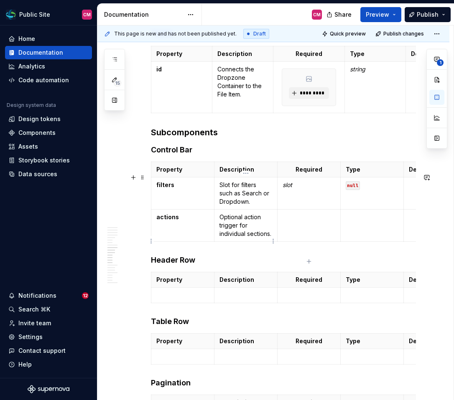
click at [230, 237] on p "Optional action trigger for individual sections." at bounding box center [245, 225] width 53 height 25
drag, startPoint x: 220, startPoint y: 236, endPoint x: 250, endPoint y: 248, distance: 33.0
click at [250, 238] on p "Optional actions for individual sections." at bounding box center [245, 225] width 53 height 25
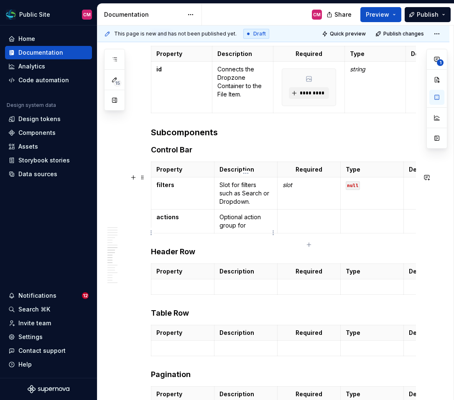
click at [247, 229] on p "Optional action group for" at bounding box center [245, 221] width 53 height 17
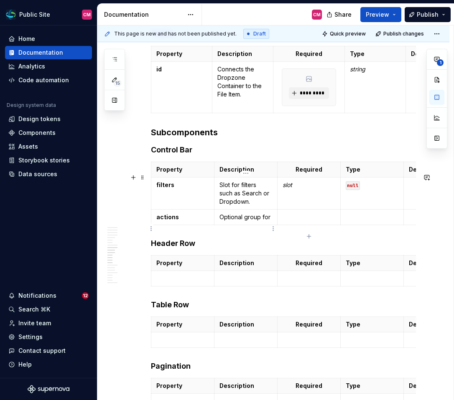
click at [267, 222] on p "Optional group for" at bounding box center [245, 217] width 53 height 8
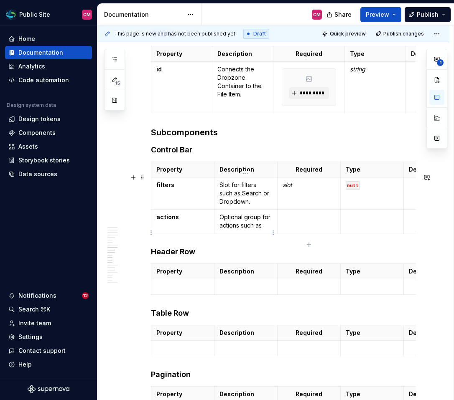
click at [219, 230] on p "Optional group for actions such as" at bounding box center [245, 221] width 53 height 17
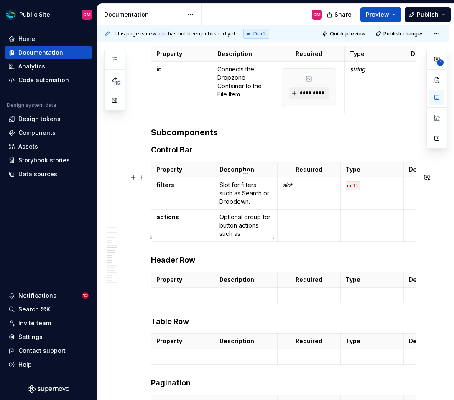
click at [235, 238] on p "Optional group for button actions such as" at bounding box center [245, 225] width 53 height 25
click at [241, 238] on p "Optional group for button actions such as" at bounding box center [245, 225] width 53 height 25
click at [232, 235] on p "Optional group for button actions such as" at bounding box center [245, 225] width 53 height 25
click at [247, 238] on p "Optional group for button actions such as" at bounding box center [245, 225] width 53 height 25
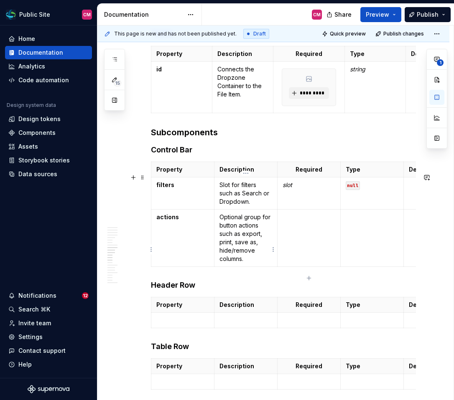
click at [259, 252] on p "Optional group for button actions such as export, print, save as, hide/remove c…" at bounding box center [245, 238] width 53 height 50
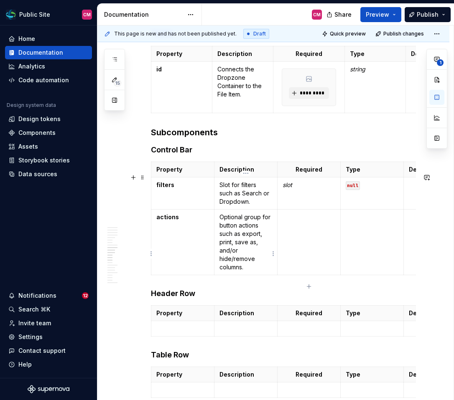
click at [255, 272] on p "Optional group for button actions such as export, print, save as, and/or hide/r…" at bounding box center [245, 242] width 53 height 59
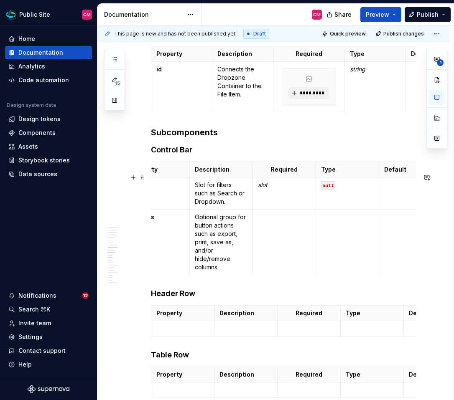
scroll to position [0, 32]
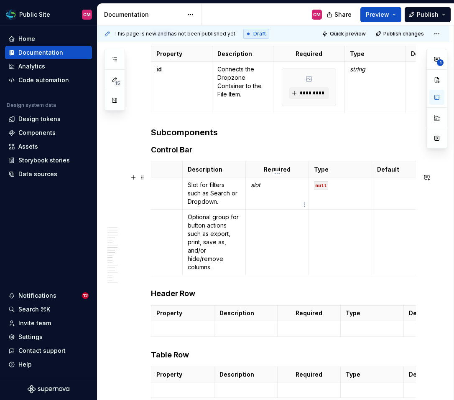
click at [257, 189] on em "slot" at bounding box center [256, 184] width 10 height 7
click at [323, 190] on code "null" at bounding box center [321, 185] width 14 height 9
click at [388, 201] on td at bounding box center [403, 193] width 63 height 32
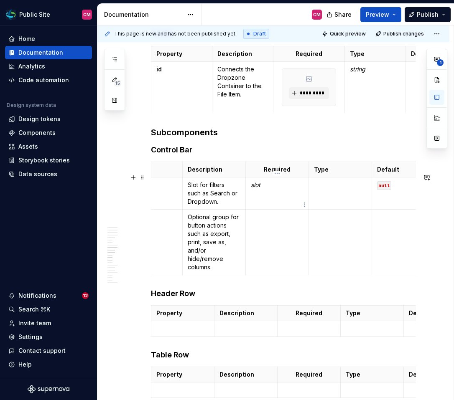
click at [254, 189] on em "slot" at bounding box center [256, 184] width 10 height 7
click at [331, 205] on td at bounding box center [340, 193] width 63 height 32
click at [317, 234] on td at bounding box center [340, 242] width 63 height 66
click at [384, 190] on code "null" at bounding box center [384, 185] width 14 height 9
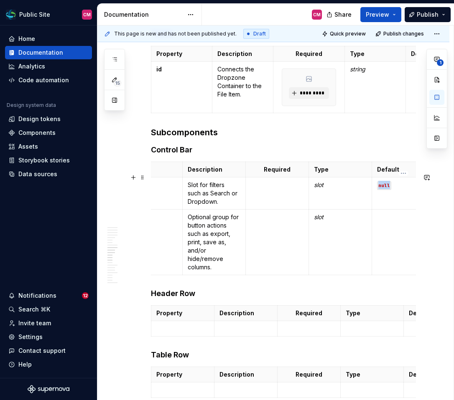
click at [384, 190] on code "null" at bounding box center [384, 185] width 14 height 9
copy code "null"
click at [393, 222] on p at bounding box center [403, 217] width 53 height 8
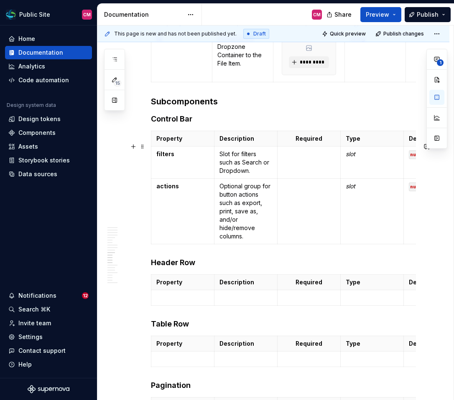
scroll to position [1968, 0]
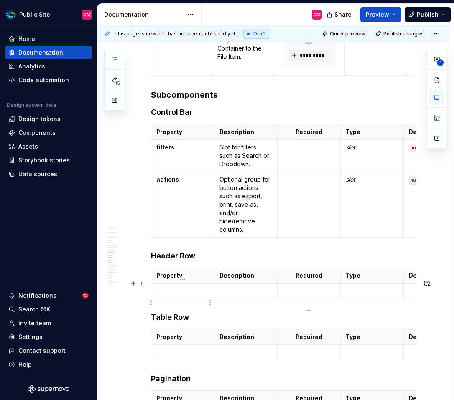
click at [184, 296] on p at bounding box center [182, 291] width 53 height 8
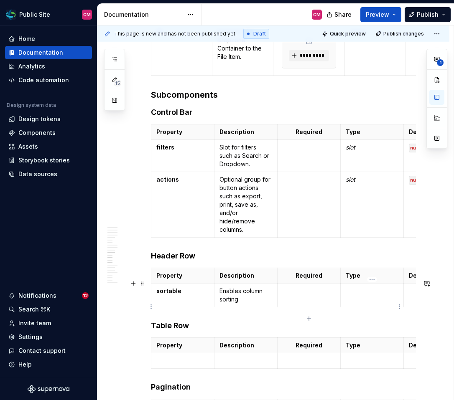
click at [372, 307] on td at bounding box center [372, 295] width 63 height 24
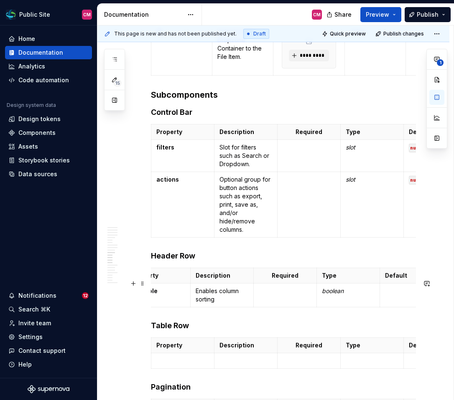
scroll to position [0, 27]
click at [405, 296] on p at bounding box center [408, 291] width 53 height 8
click at [390, 296] on p "false" at bounding box center [408, 291] width 53 height 8
click at [368, 289] on button "button" at bounding box center [372, 288] width 12 height 12
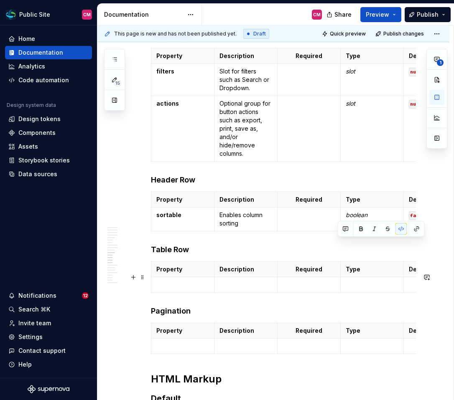
scroll to position [2045, 0]
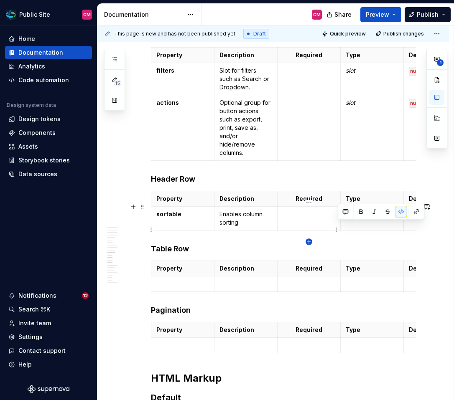
click at [308, 242] on icon "button" at bounding box center [309, 242] width 4 height 4
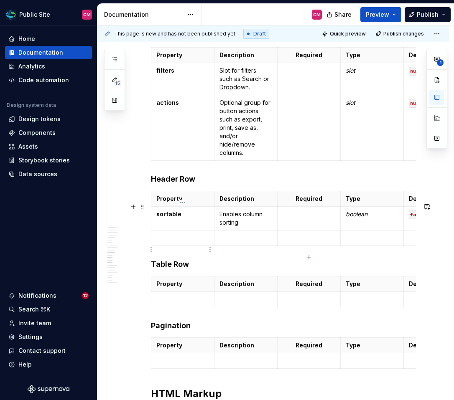
click at [173, 246] on td at bounding box center [182, 237] width 63 height 15
click at [235, 242] on p at bounding box center [245, 238] width 53 height 8
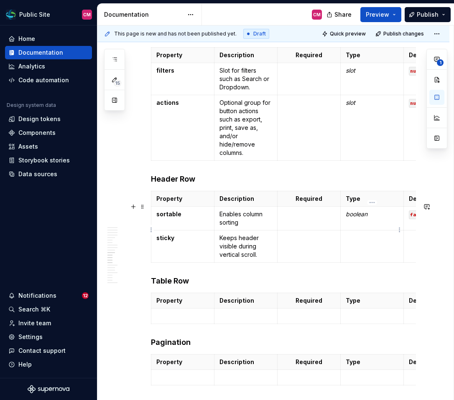
click at [354, 218] on em "boolean" at bounding box center [357, 214] width 22 height 7
copy em "boolean"
click at [354, 244] on td at bounding box center [372, 246] width 63 height 32
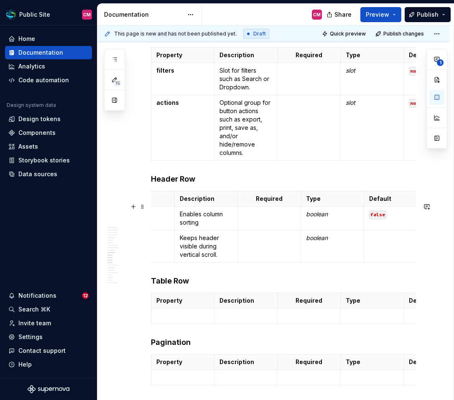
scroll to position [0, 47]
click at [364, 242] on p at bounding box center [388, 238] width 53 height 8
click at [371, 219] on code "false" at bounding box center [370, 215] width 17 height 9
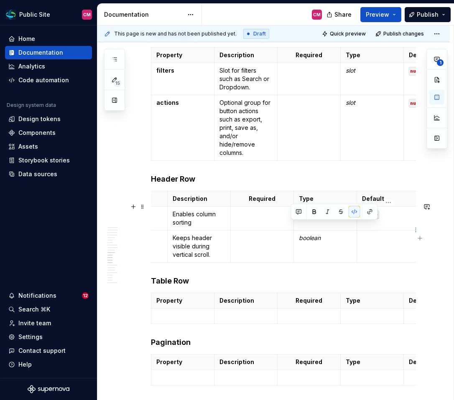
click at [371, 219] on code "false" at bounding box center [370, 215] width 17 height 9
copy code "false"
click at [369, 242] on p at bounding box center [388, 238] width 53 height 8
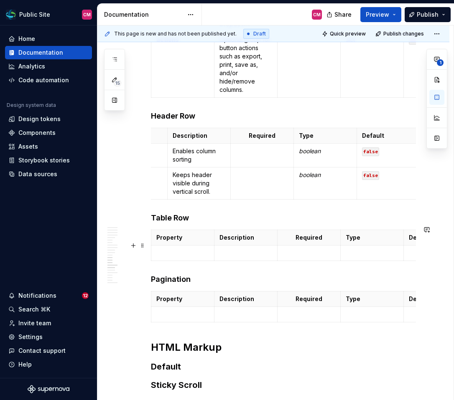
scroll to position [2129, 0]
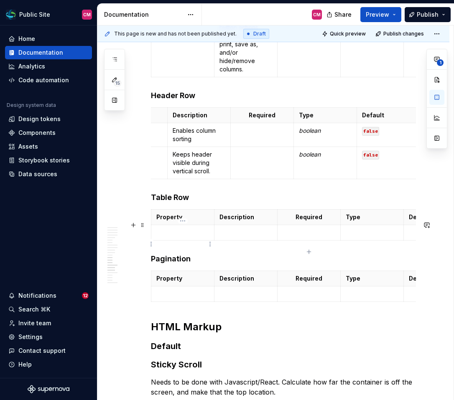
click at [193, 237] on p at bounding box center [182, 233] width 53 height 8
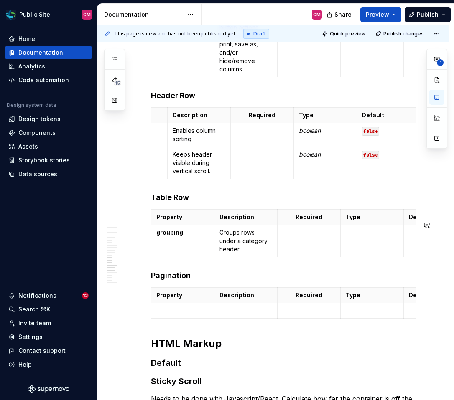
click at [193, 237] on p "grouping" at bounding box center [182, 233] width 53 height 8
click at [255, 254] on p "Groups rows under a category header" at bounding box center [245, 241] width 53 height 25
click at [318, 257] on td at bounding box center [309, 241] width 63 height 32
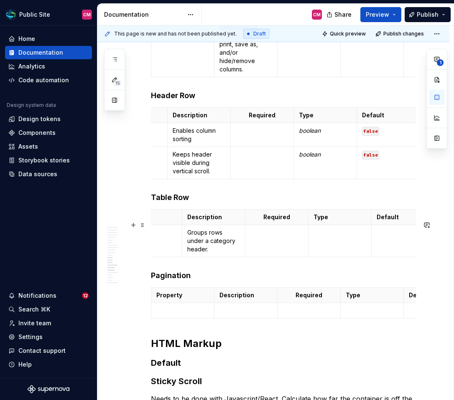
scroll to position [0, 33]
click at [354, 257] on td at bounding box center [338, 241] width 63 height 32
click at [372, 160] on code "false" at bounding box center [370, 155] width 17 height 9
copy code "false"
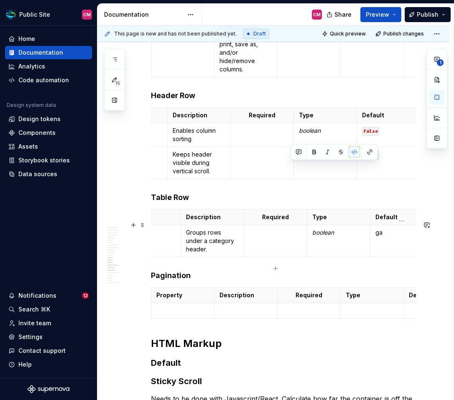
click at [377, 237] on p "ga" at bounding box center [401, 233] width 53 height 8
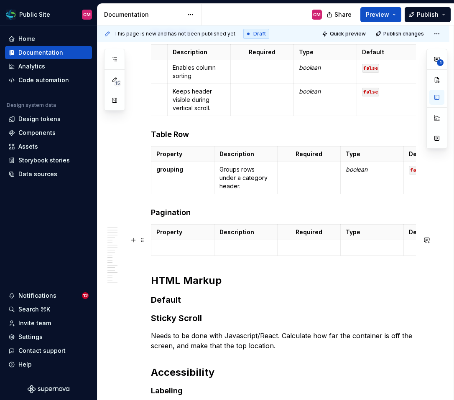
scroll to position [2200, 0]
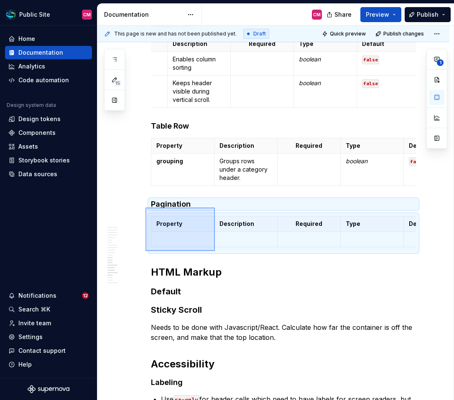
drag, startPoint x: 145, startPoint y: 208, endPoint x: 215, endPoint y: 251, distance: 81.9
click at [215, 251] on div "**********" at bounding box center [275, 212] width 356 height 375
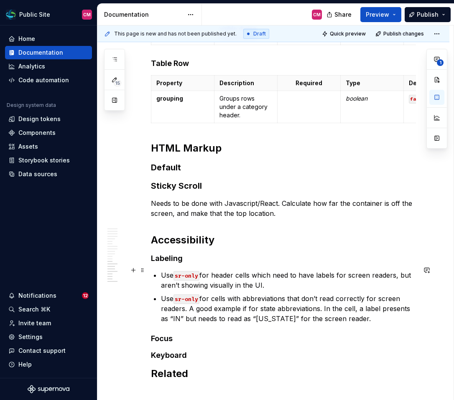
scroll to position [2385, 0]
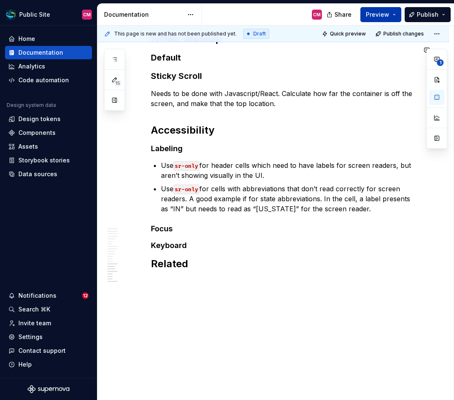
click at [394, 14] on button "Preview" at bounding box center [380, 14] width 41 height 15
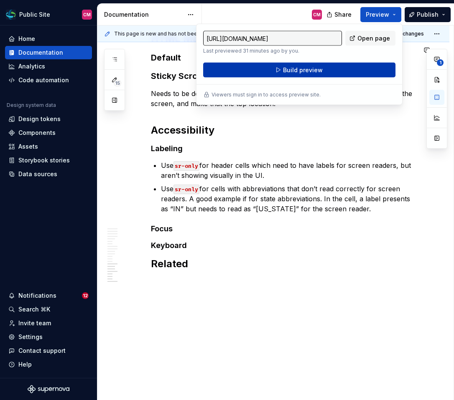
click at [364, 68] on button "Build preview" at bounding box center [299, 70] width 192 height 15
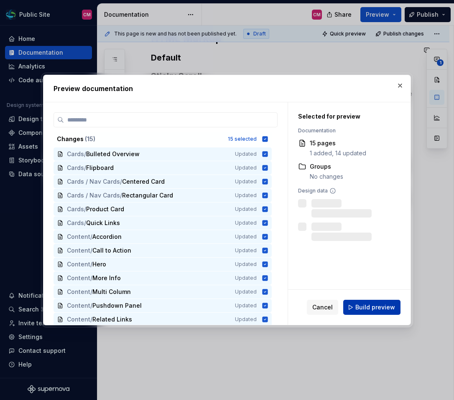
click at [355, 308] on button "Build preview" at bounding box center [371, 307] width 57 height 15
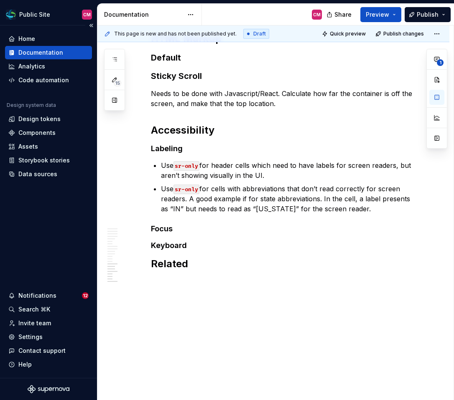
type textarea "*"
